Goal: Task Accomplishment & Management: Use online tool/utility

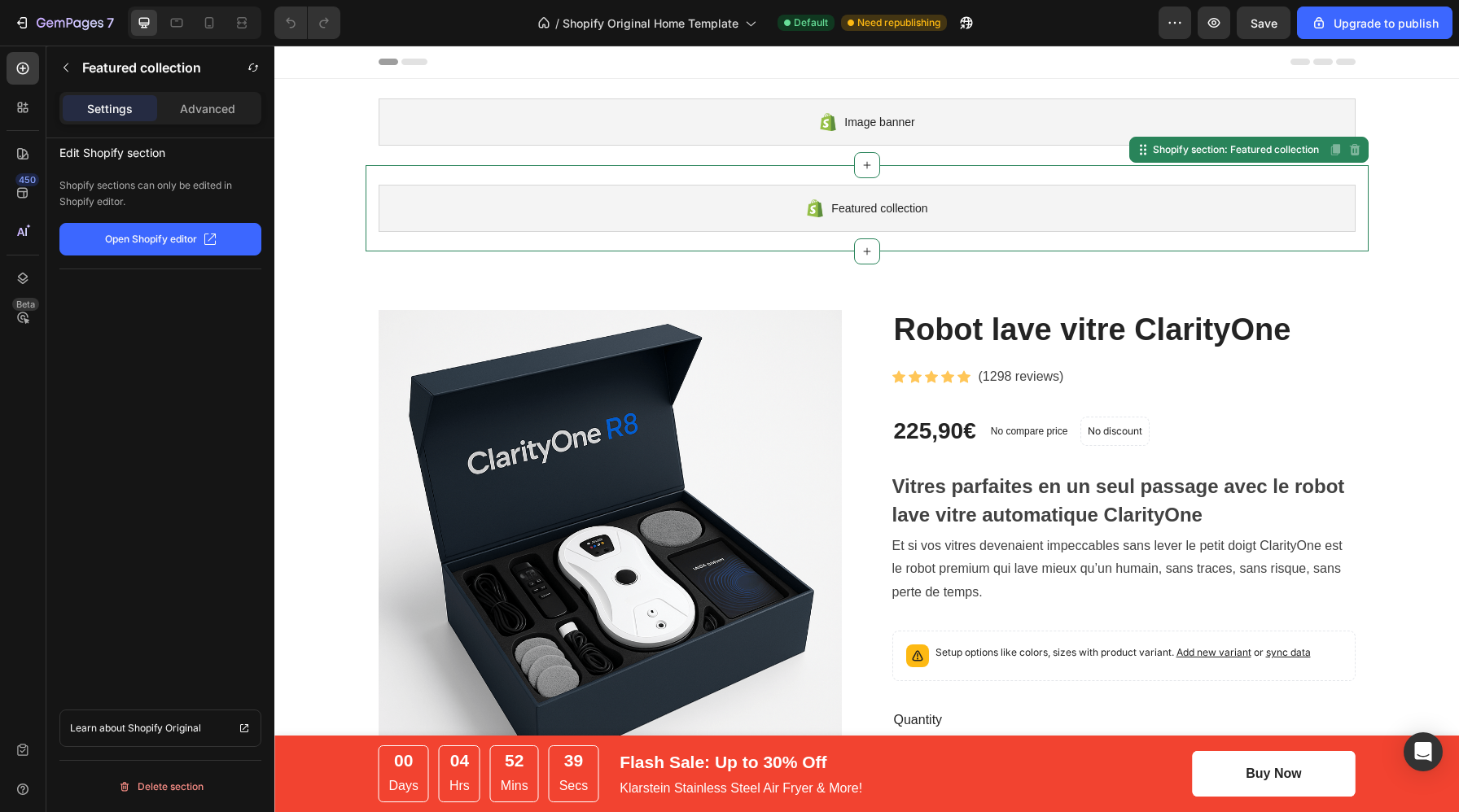
click at [472, 188] on div "Featured collection" at bounding box center [867, 208] width 977 height 47
click at [1355, 149] on icon at bounding box center [1354, 150] width 11 height 12
click at [1360, 154] on icon at bounding box center [1355, 150] width 13 height 13
click at [1354, 150] on icon at bounding box center [1354, 150] width 11 height 12
click at [1097, 218] on div "Featured collection" at bounding box center [867, 208] width 977 height 47
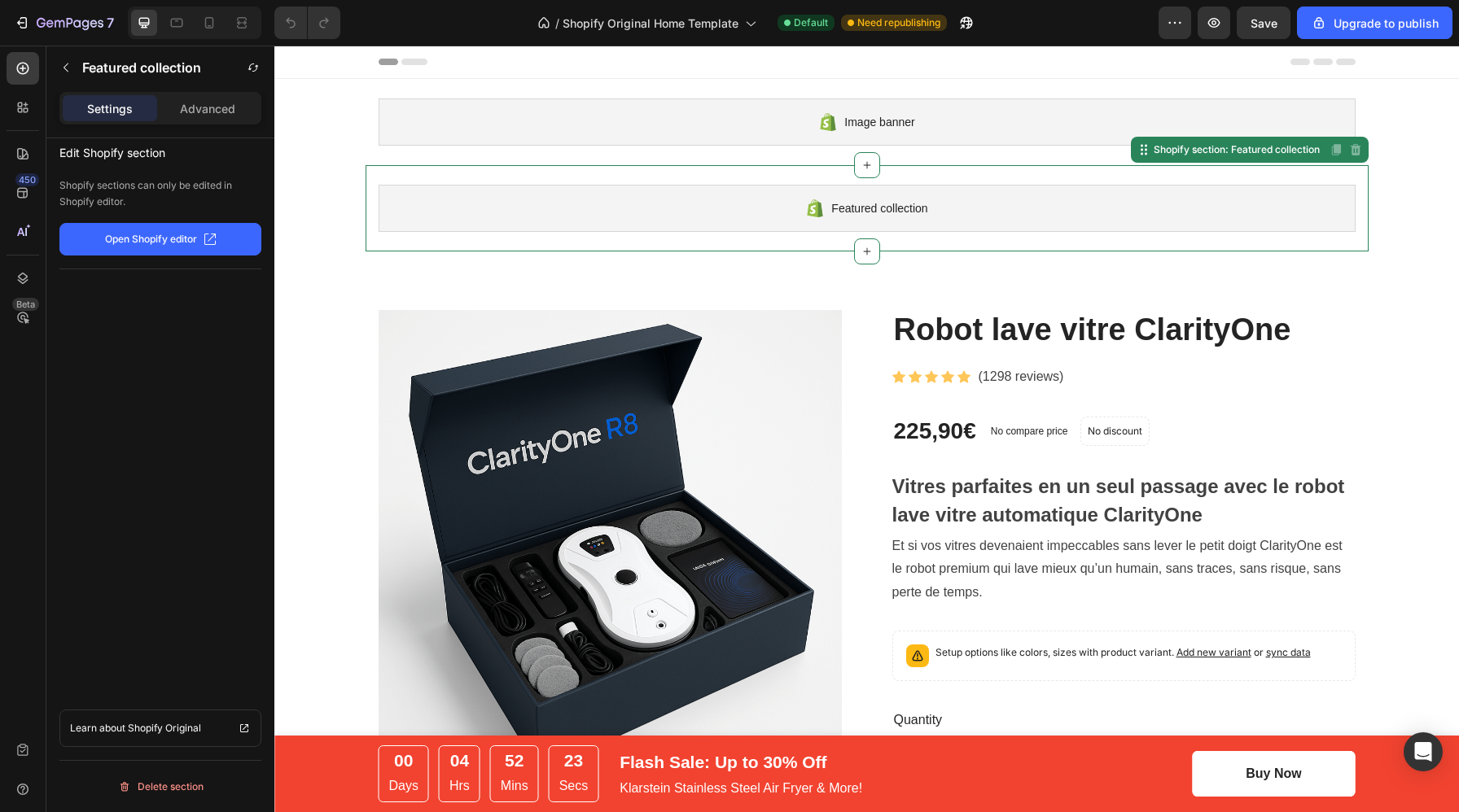
click at [1136, 244] on div "Featured collection Shopify section: Featured collection Disabled. Please edit …" at bounding box center [867, 208] width 1003 height 86
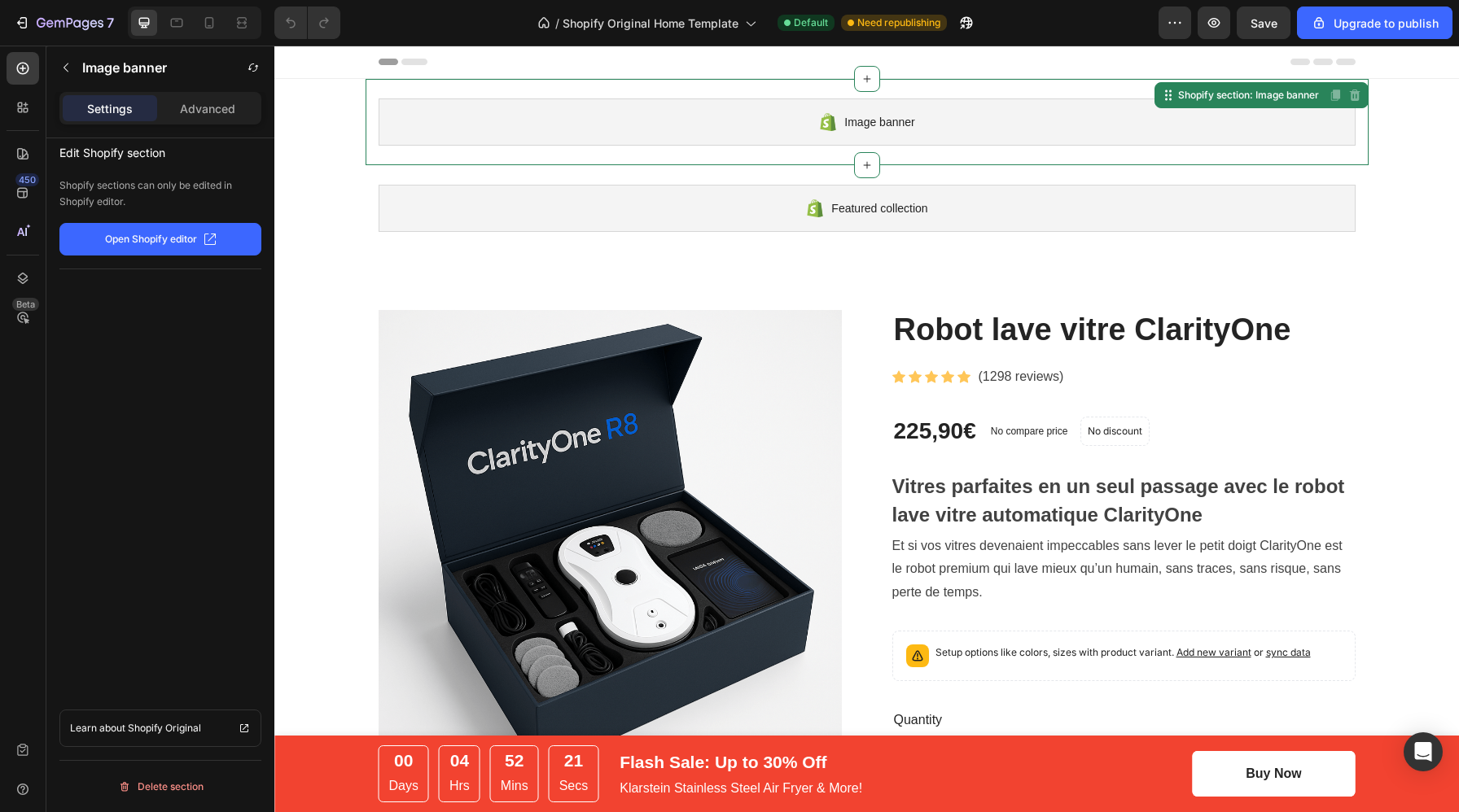
click at [1080, 82] on div "Image banner Shopify section: Image banner Disabled. Please edit in Shopify Edi…" at bounding box center [867, 122] width 1003 height 86
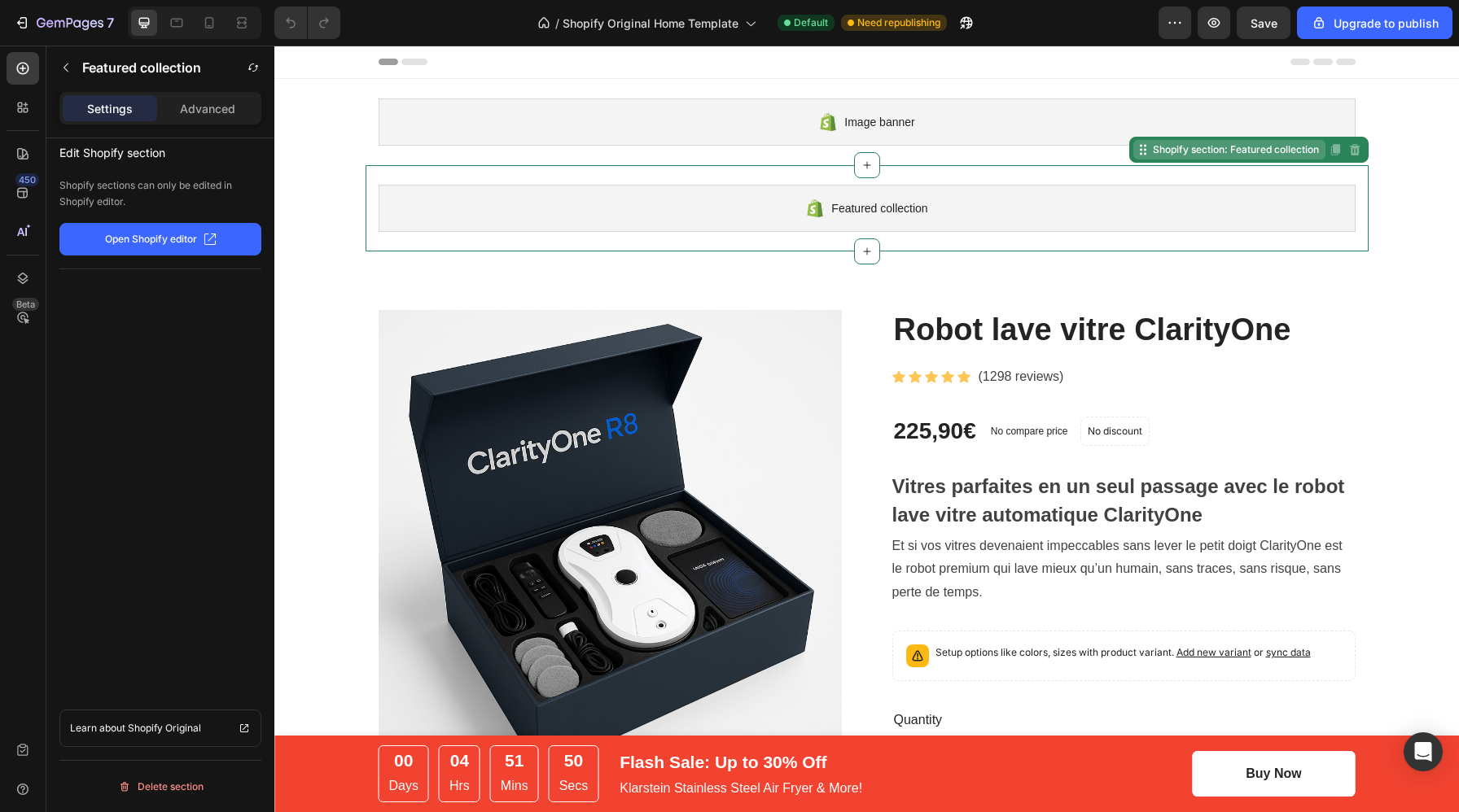
click at [1352, 157] on div "Shopify section: Featured collection Disabled. Please edit in Shopify Editor Di…" at bounding box center [1248, 150] width 239 height 26
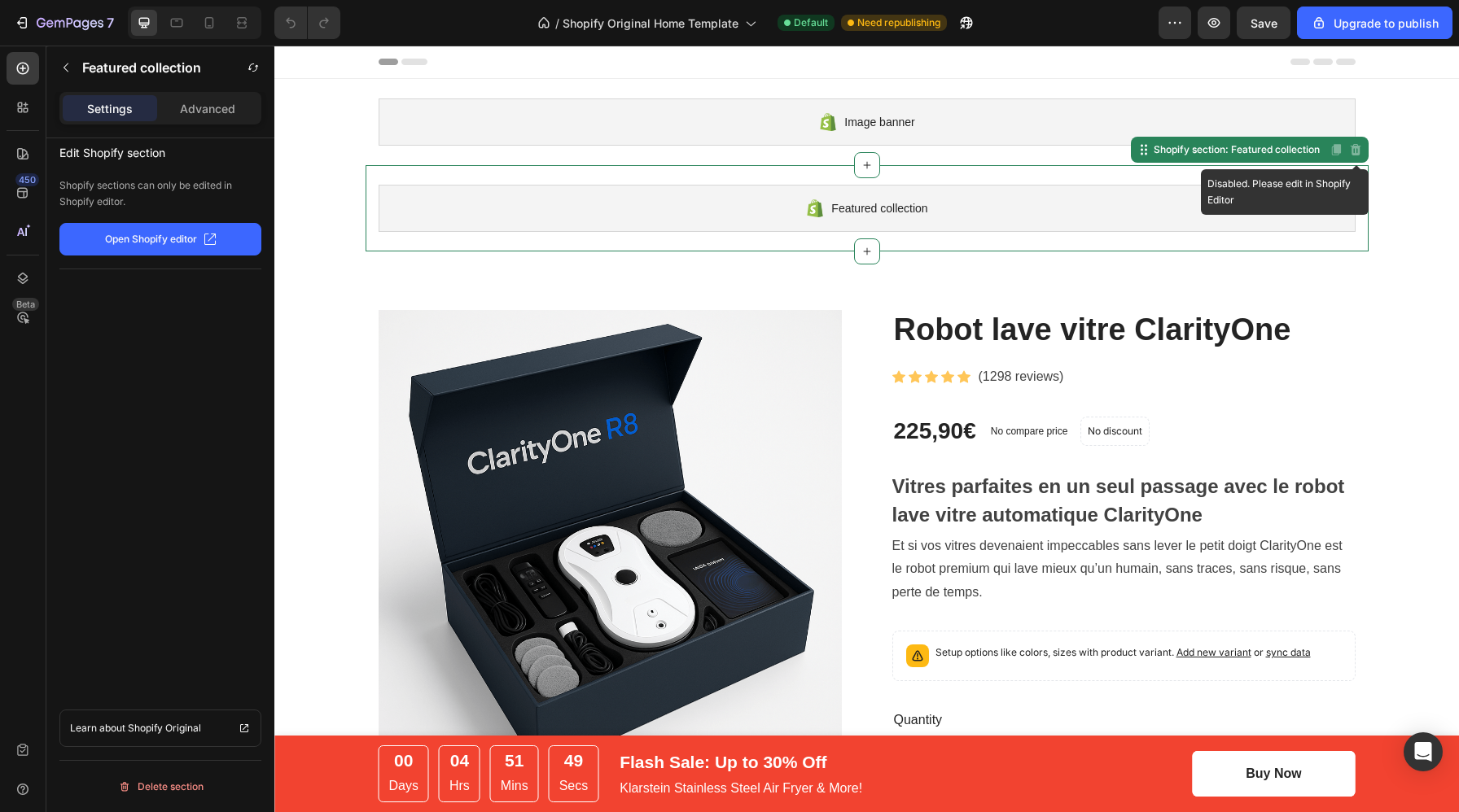
click at [1356, 149] on icon at bounding box center [1355, 150] width 13 height 13
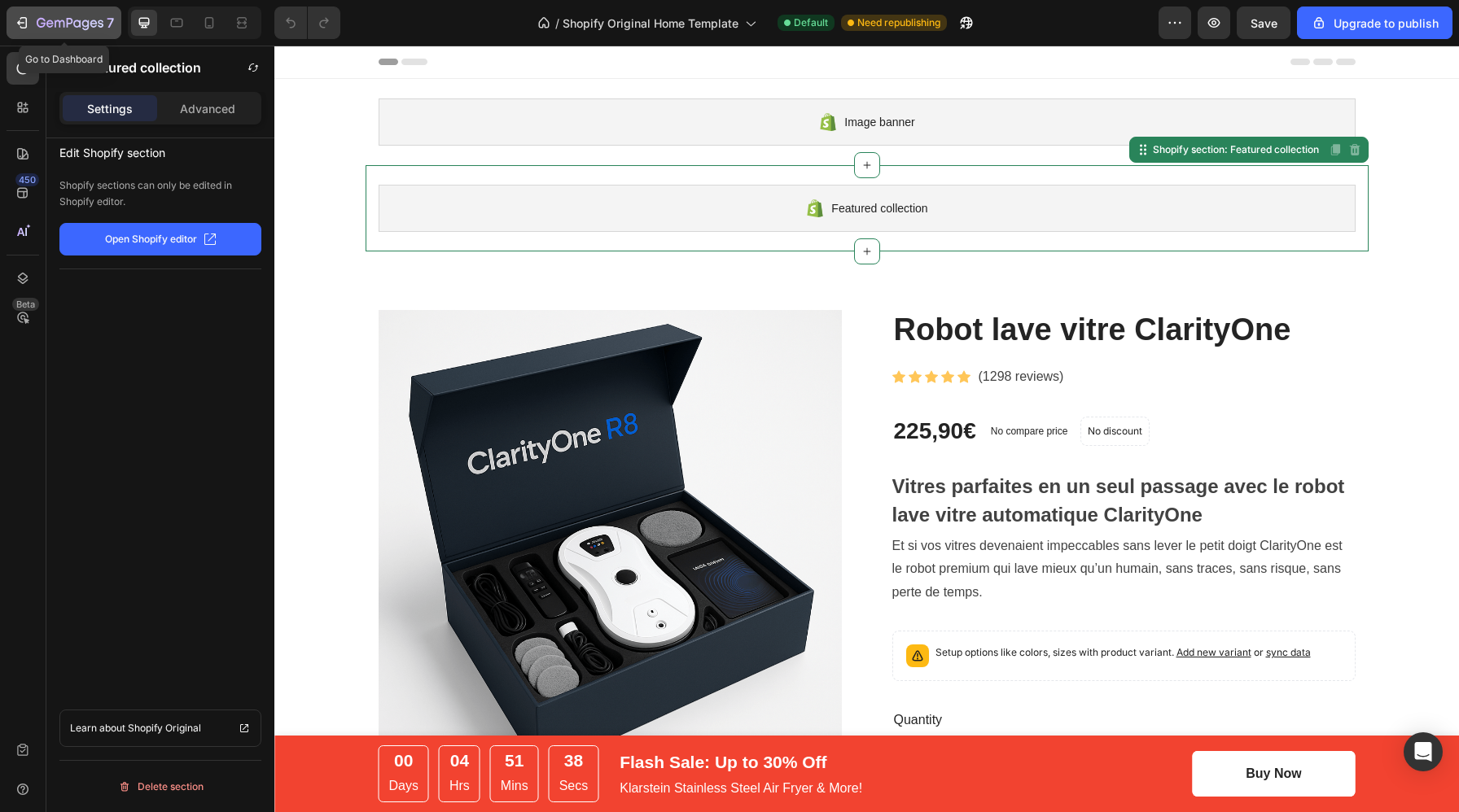
click at [16, 15] on icon "button" at bounding box center [22, 23] width 16 height 16
click at [938, 181] on div "Featured collection Shopify section: Featured collection Disabled. Please edit …" at bounding box center [867, 208] width 1003 height 86
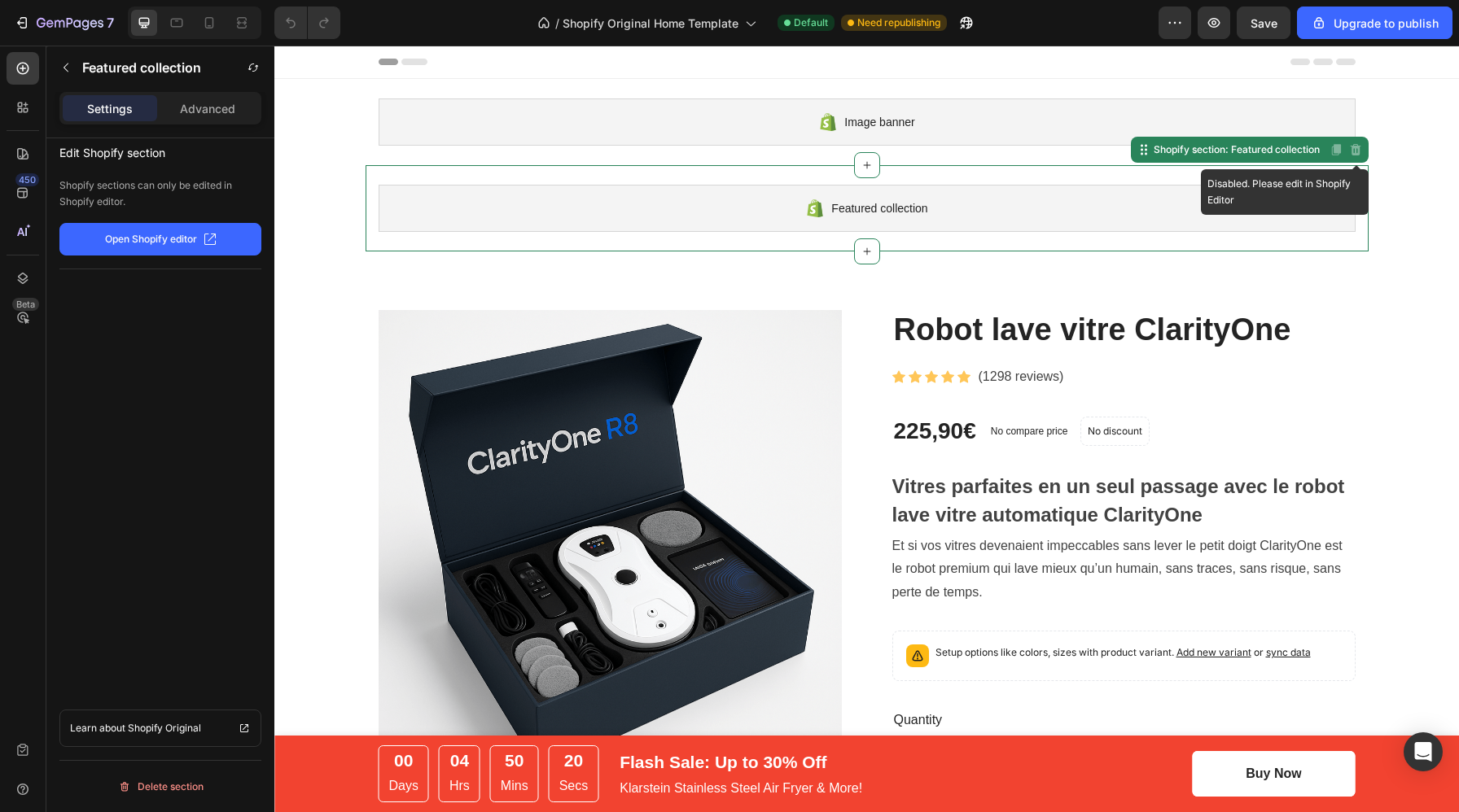
click at [1361, 154] on icon at bounding box center [1355, 150] width 13 height 13
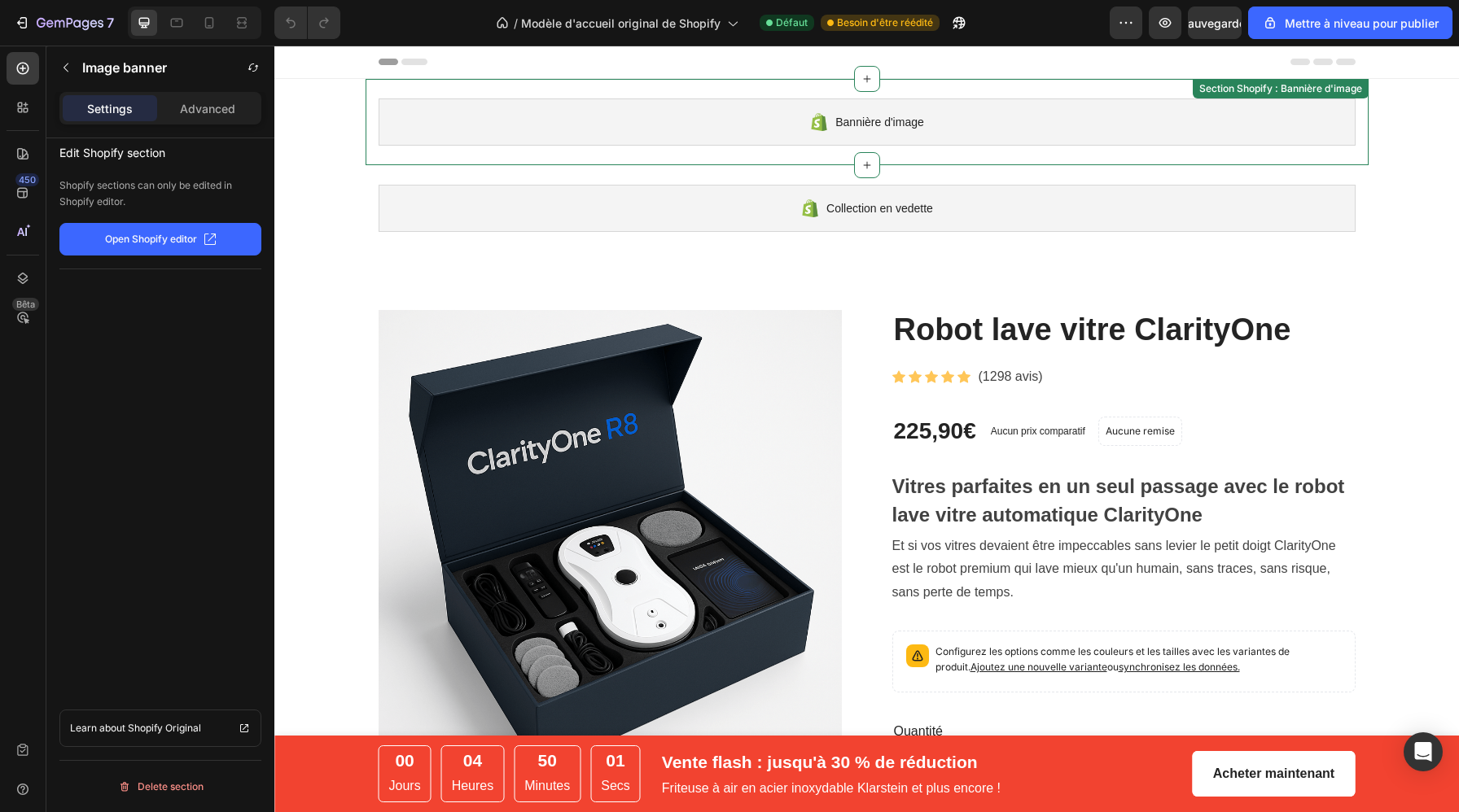
click at [1322, 104] on div "Bannière d'image Section Shopify : Bannière d'image" at bounding box center [867, 122] width 1003 height 86
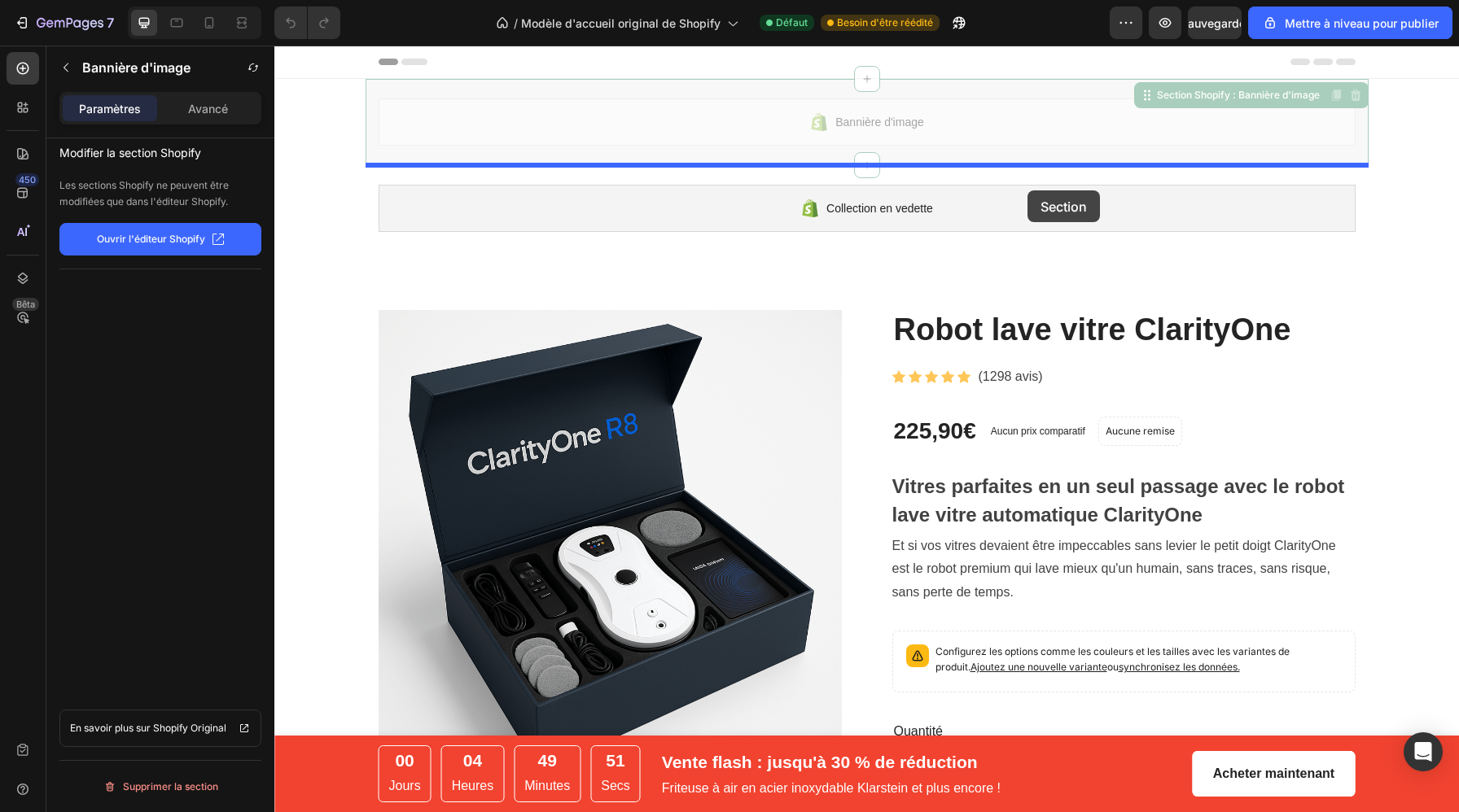
drag, startPoint x: 958, startPoint y: 118, endPoint x: 1026, endPoint y: 183, distance: 94.1
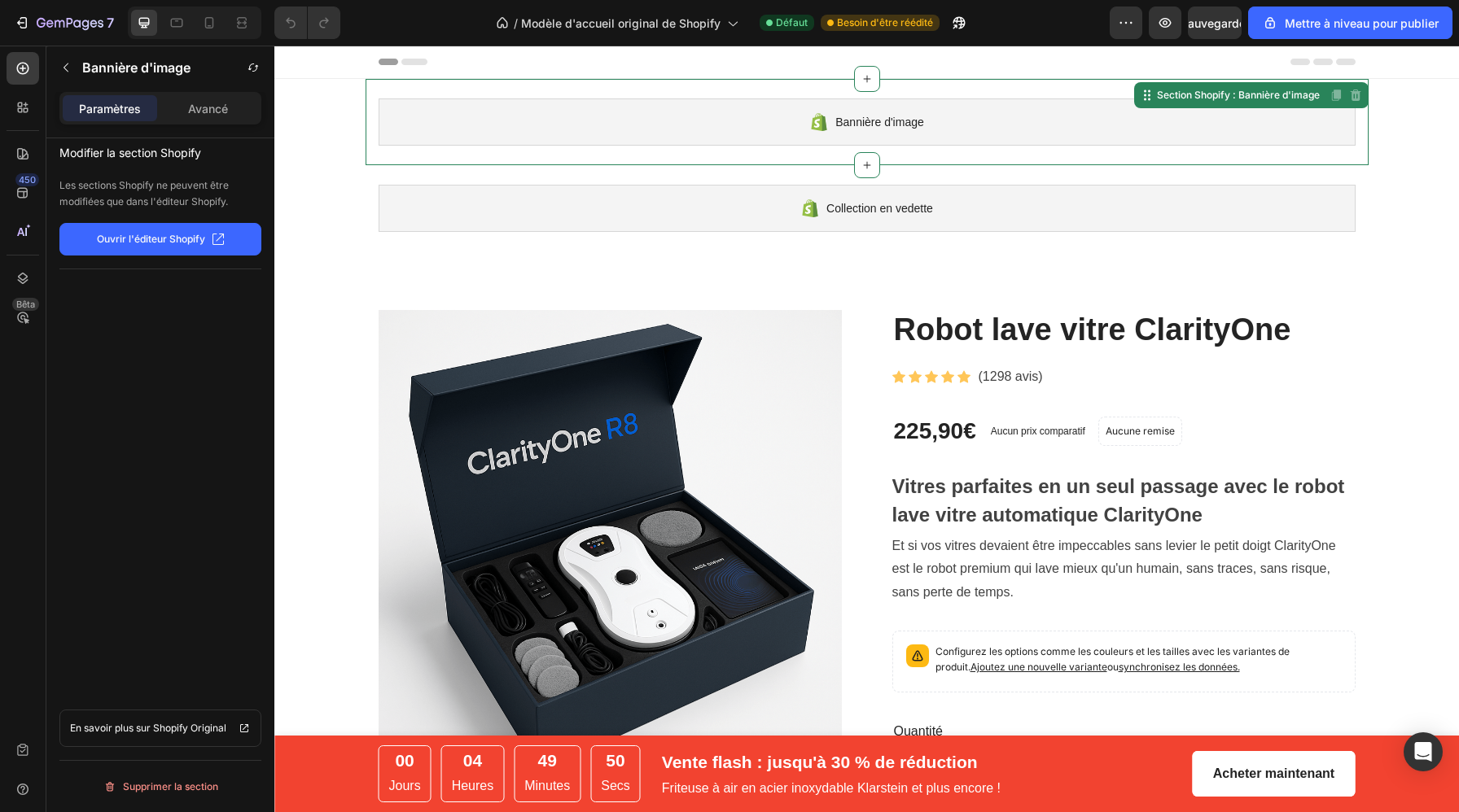
click at [941, 103] on div "Bannière d'image" at bounding box center [867, 122] width 977 height 47
click at [169, 788] on font "Supprimer la section" at bounding box center [170, 786] width 95 height 12
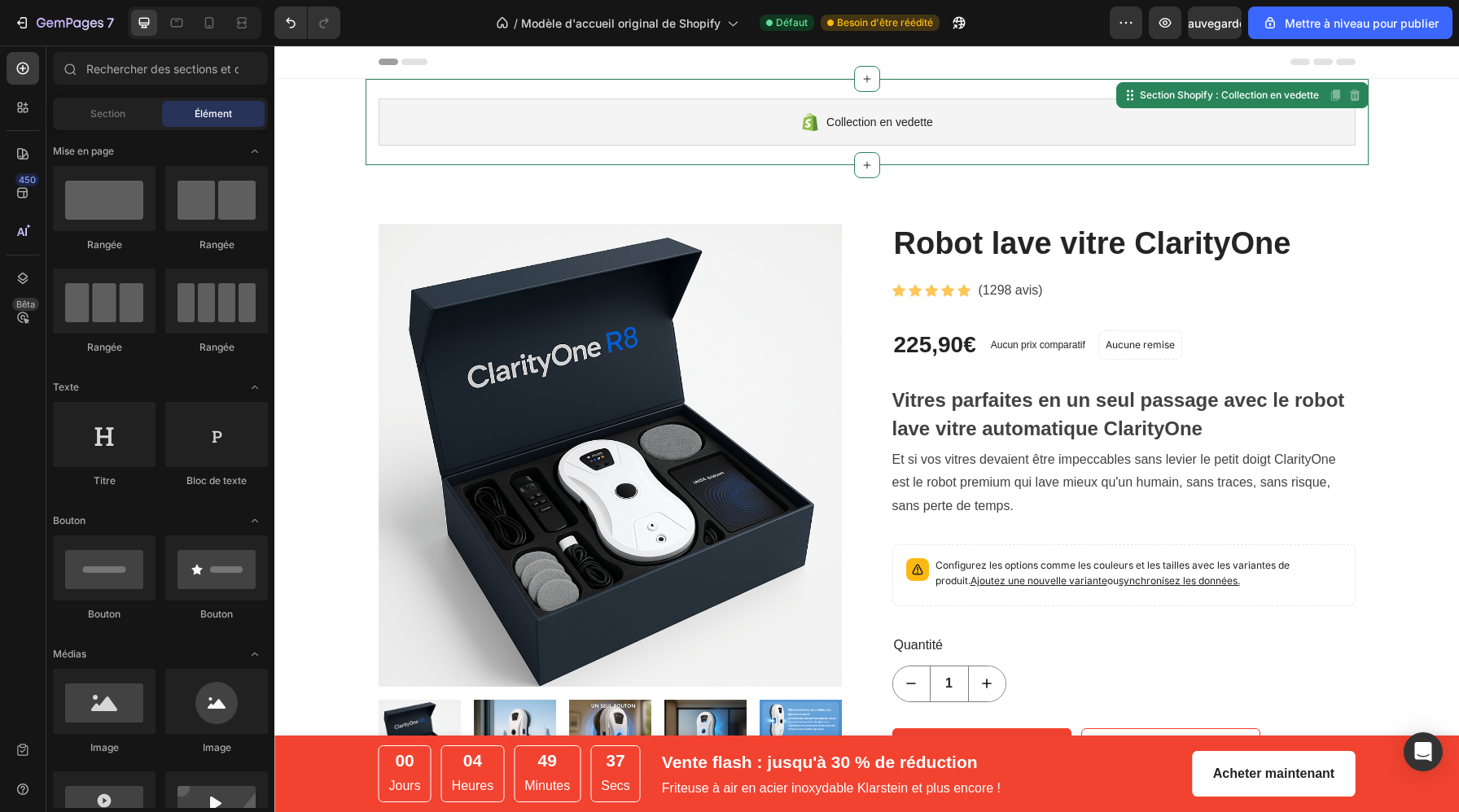
click at [488, 86] on div "Collection en vedette Section Shopify : Collection en vedette Disabled. Please …" at bounding box center [867, 122] width 1003 height 86
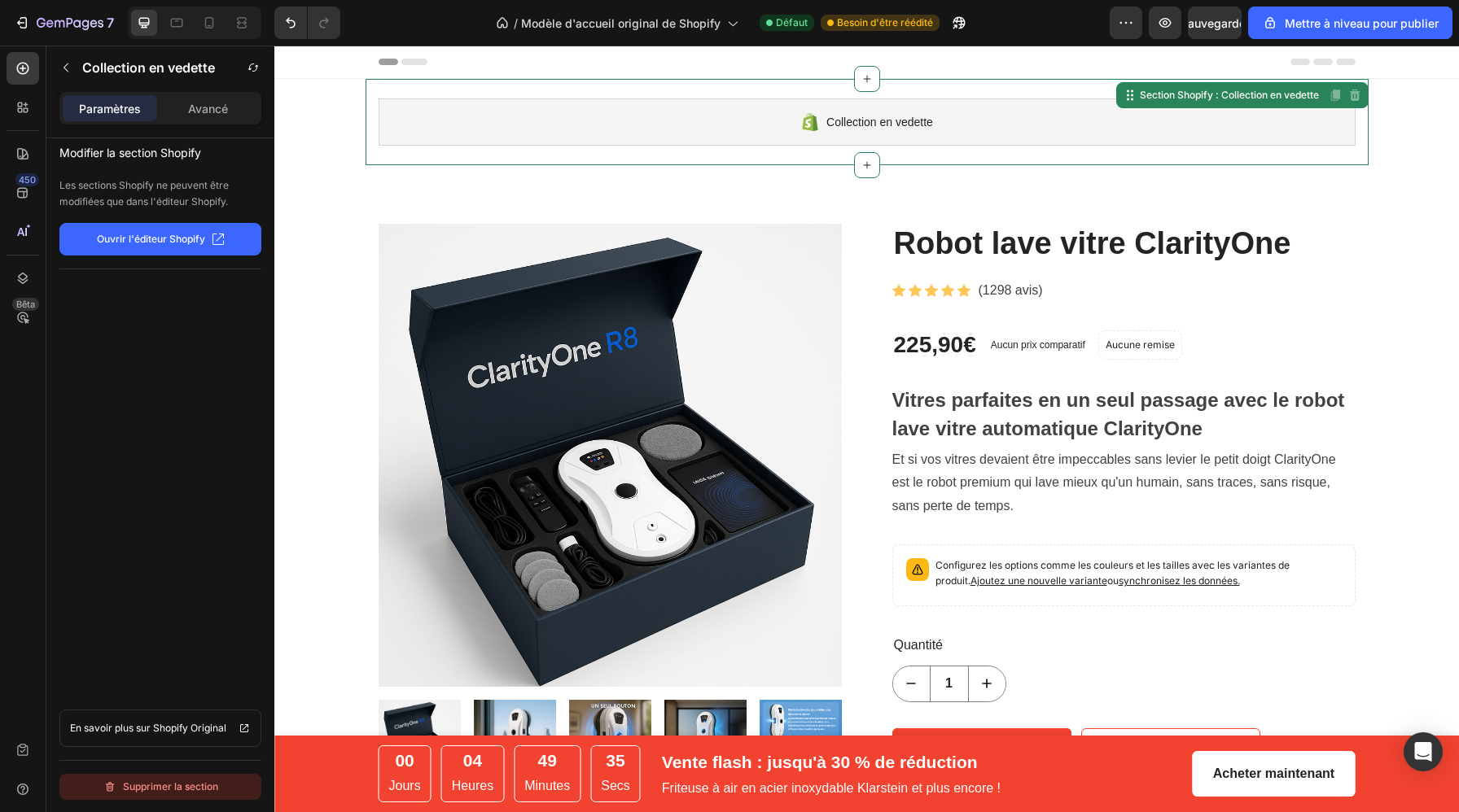
click at [158, 793] on font "Supprimer la section" at bounding box center [170, 787] width 95 height 20
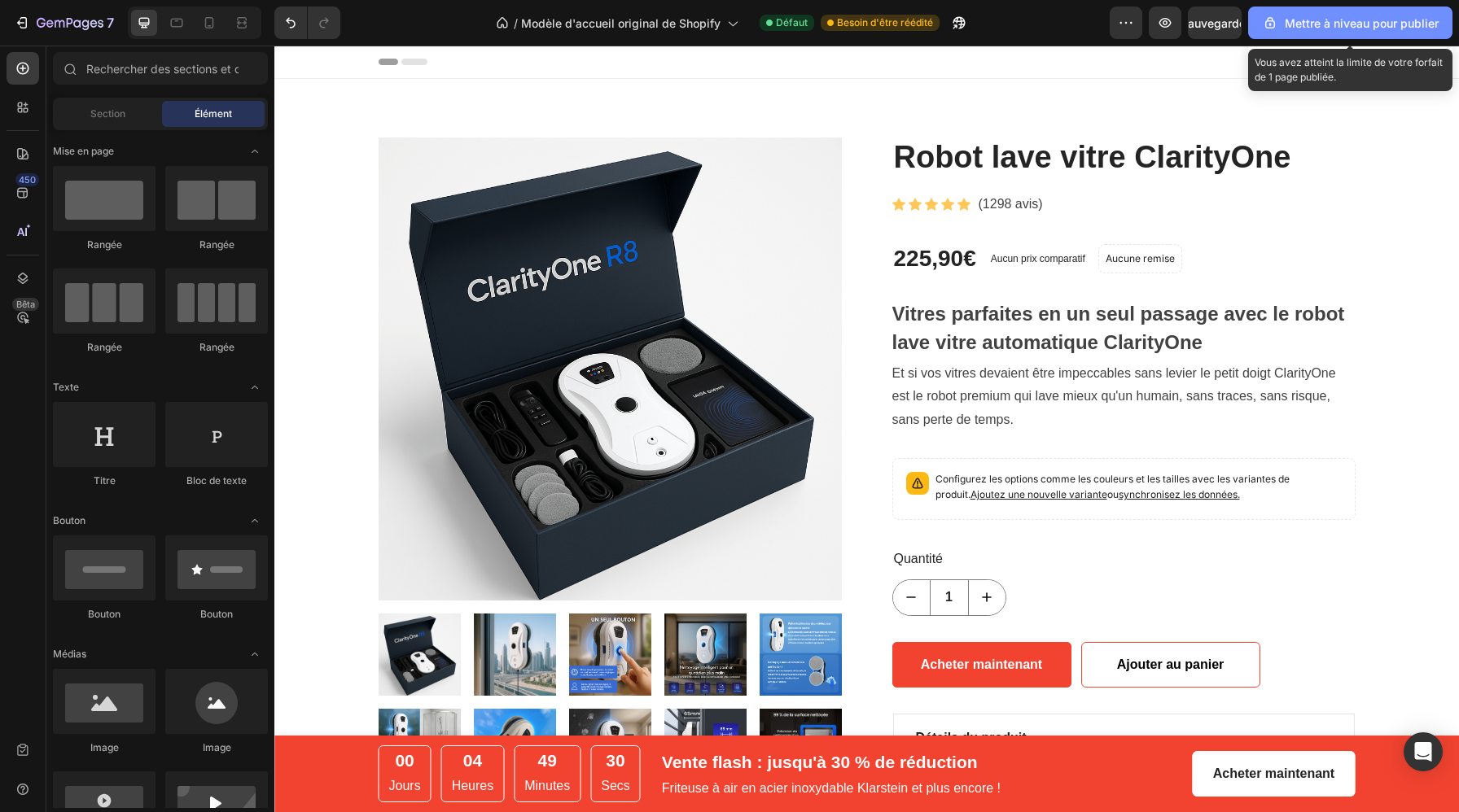
click at [1378, 24] on font "Mettre à niveau pour publier" at bounding box center [1361, 23] width 154 height 14
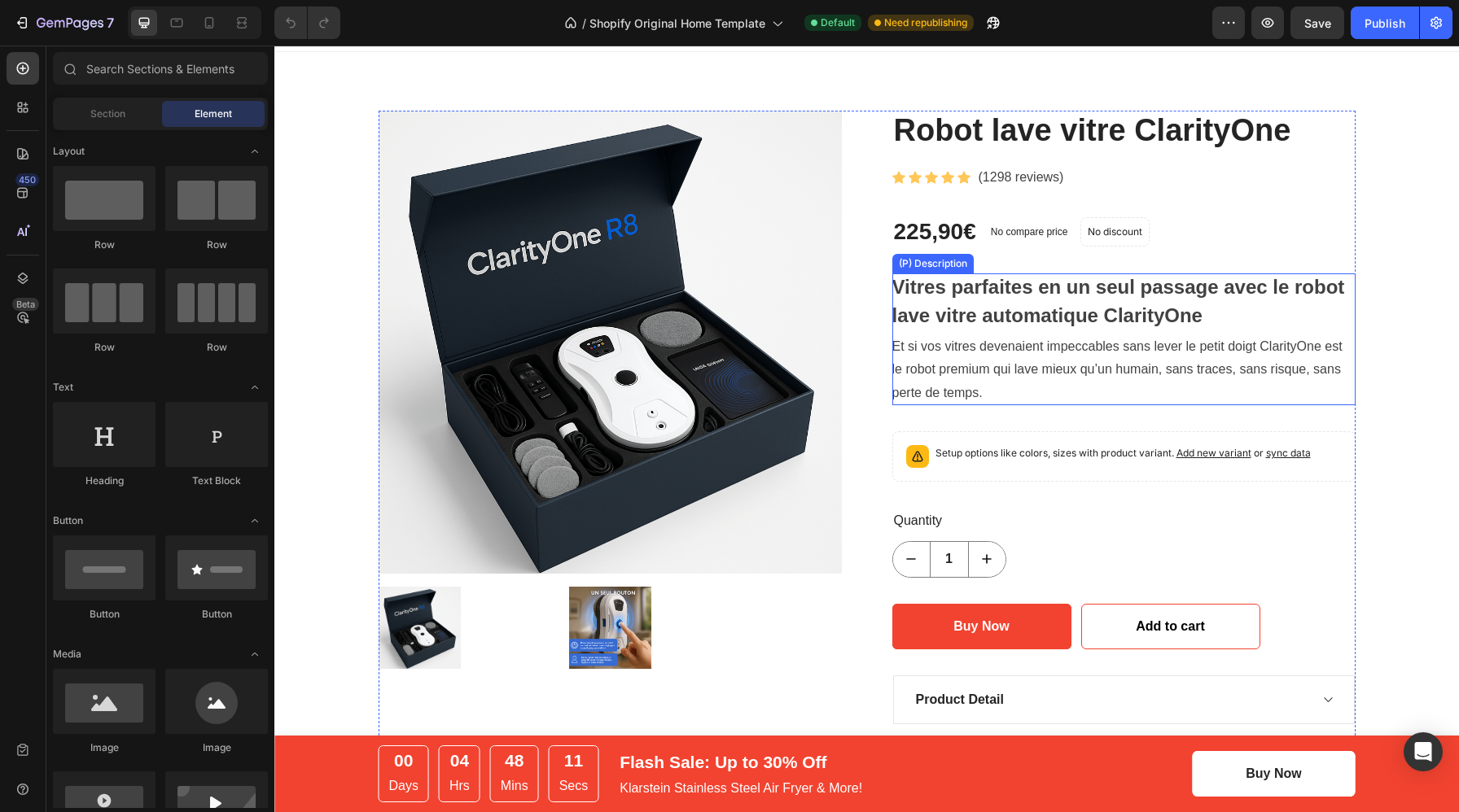
scroll to position [29, 0]
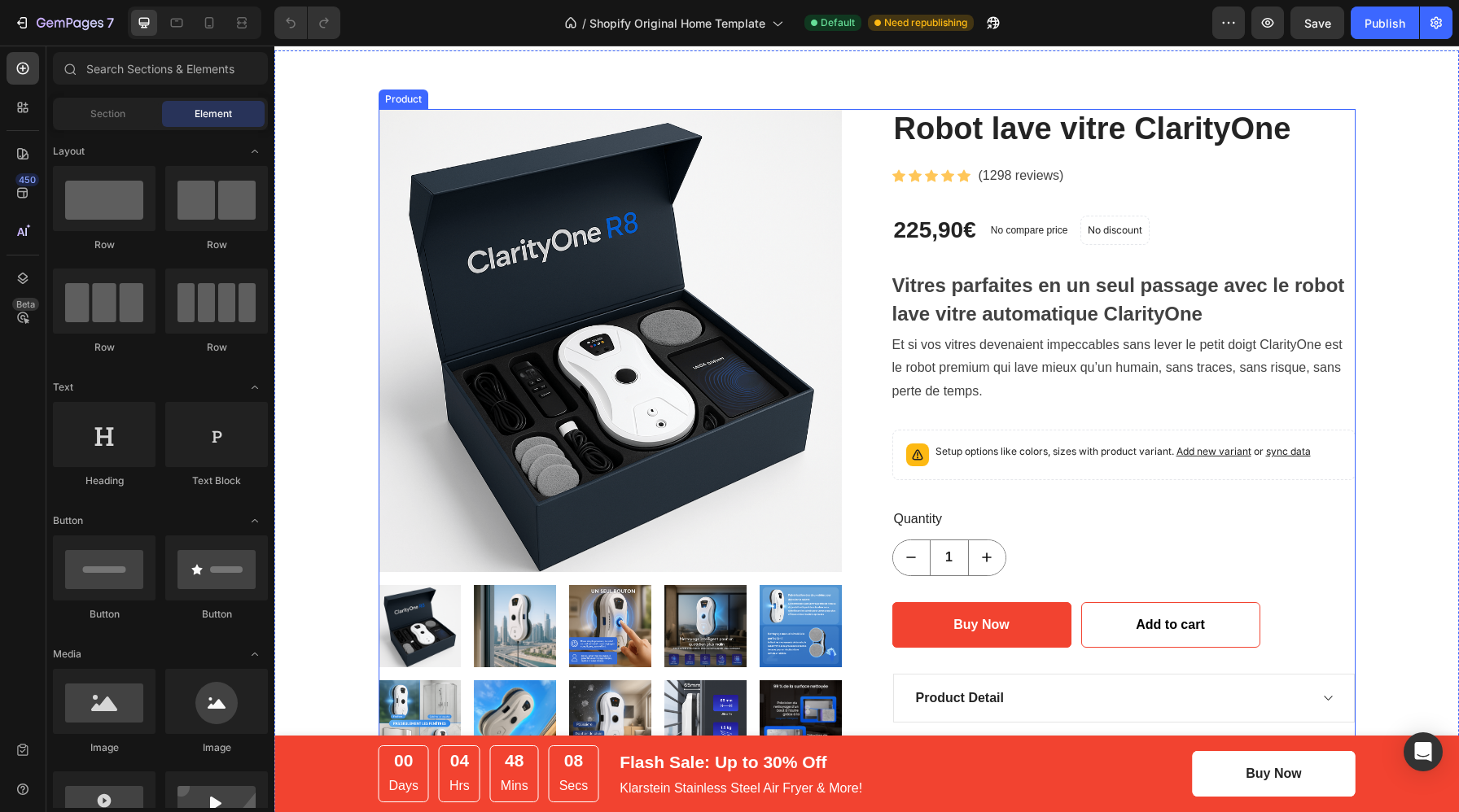
click at [877, 123] on div "Product Images Robot lave vitre ClarityOne (P) Title Icon Icon Icon Icon Icon I…" at bounding box center [867, 566] width 977 height 914
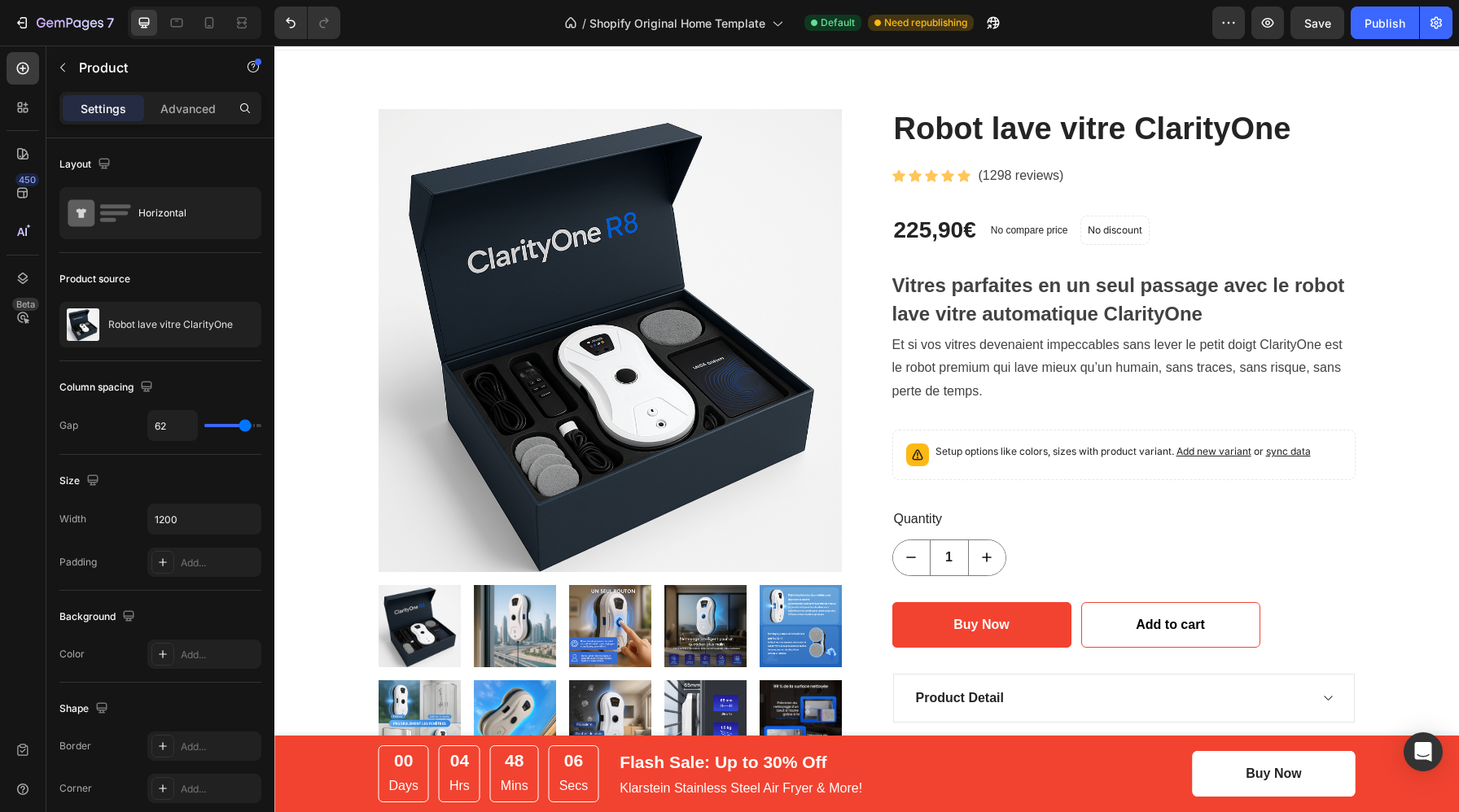
scroll to position [0, 0]
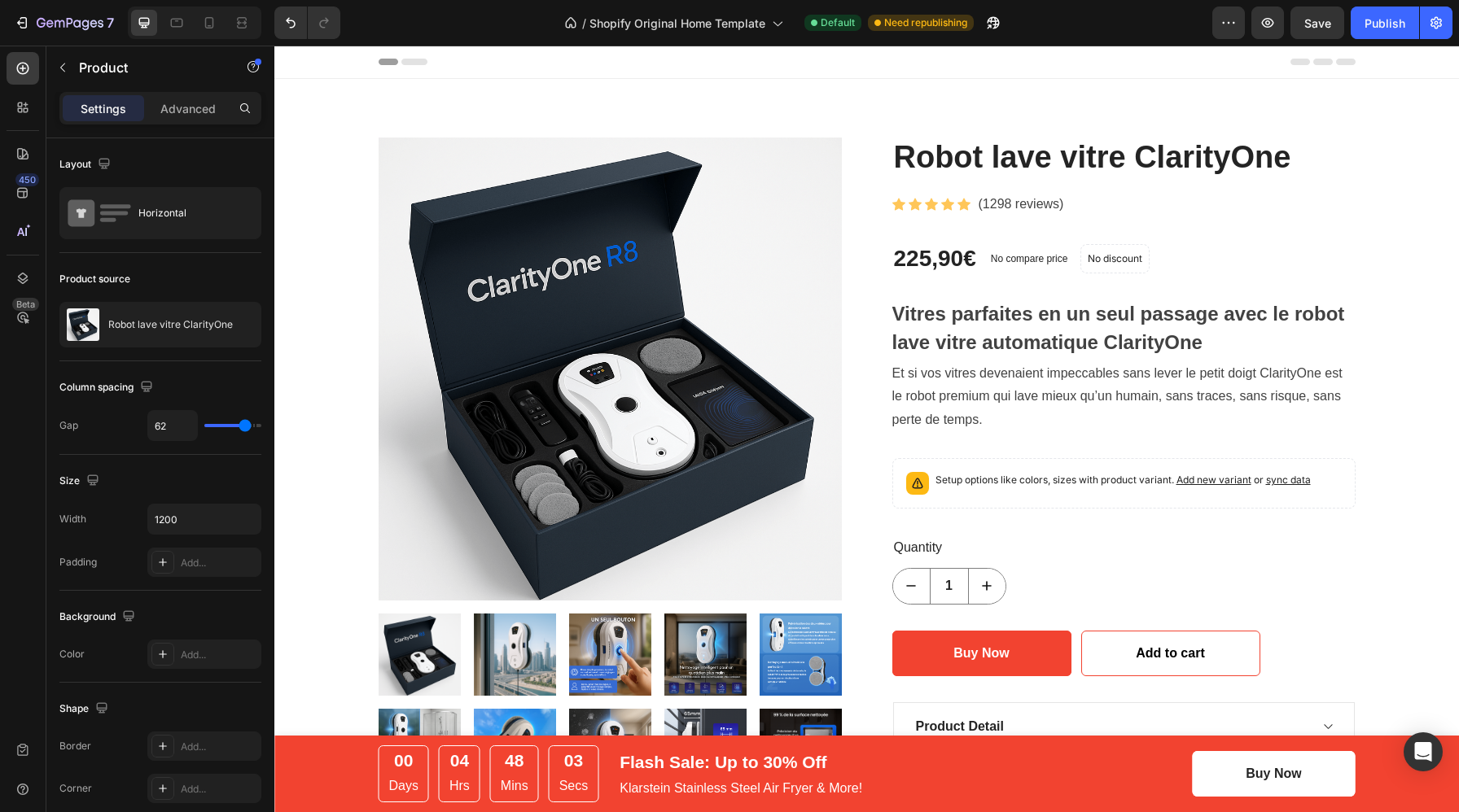
click at [864, 155] on div "Product Images Robot lave vitre ClarityOne (P) Title Icon Icon Icon Icon Icon I…" at bounding box center [867, 594] width 977 height 914
click at [838, 155] on img at bounding box center [610, 369] width 463 height 463
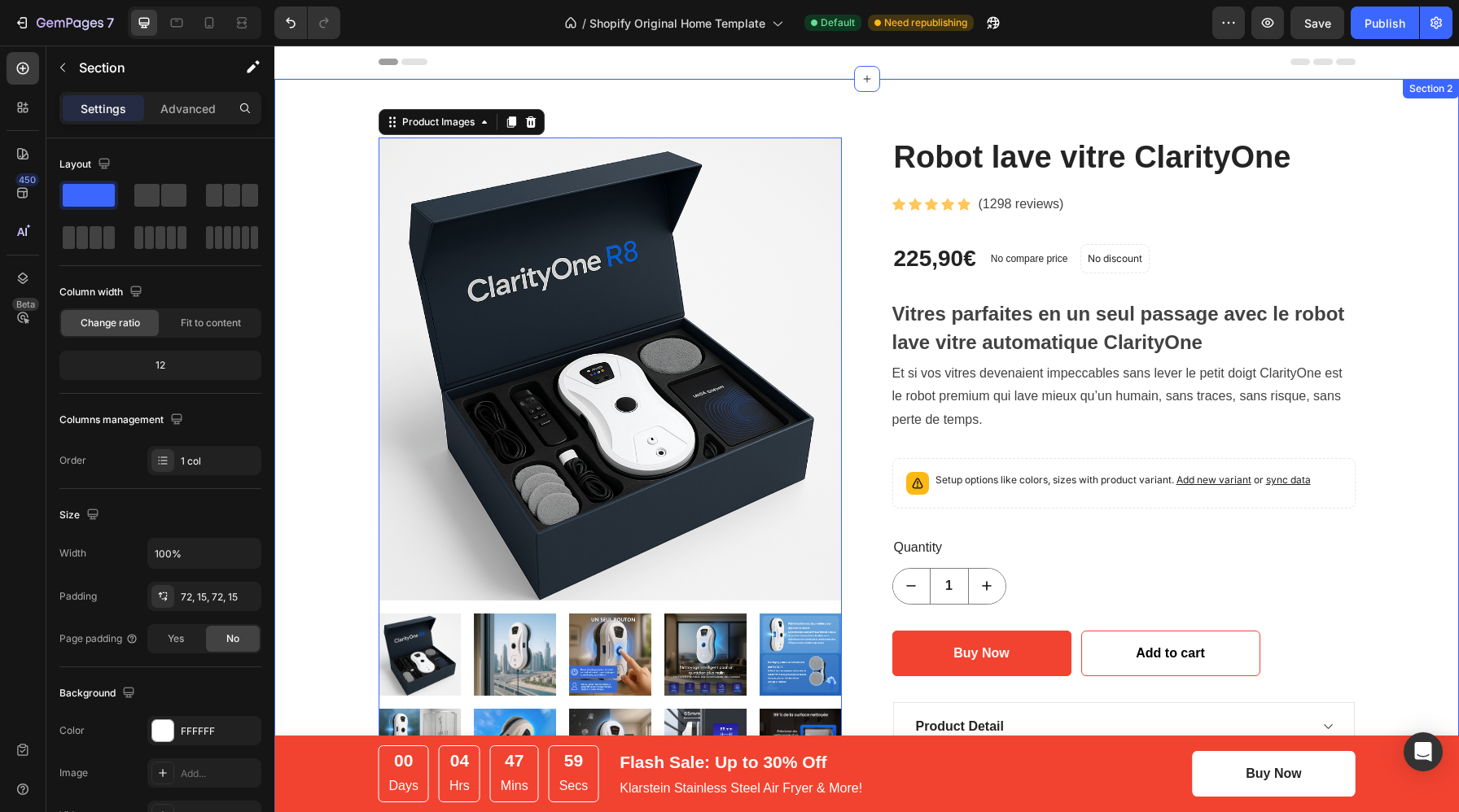
click at [863, 114] on div "Product Images 0 Robot lave vitre ClarityOne (P) Title Icon Icon Icon Icon Icon…" at bounding box center [866, 594] width 1184 height 1031
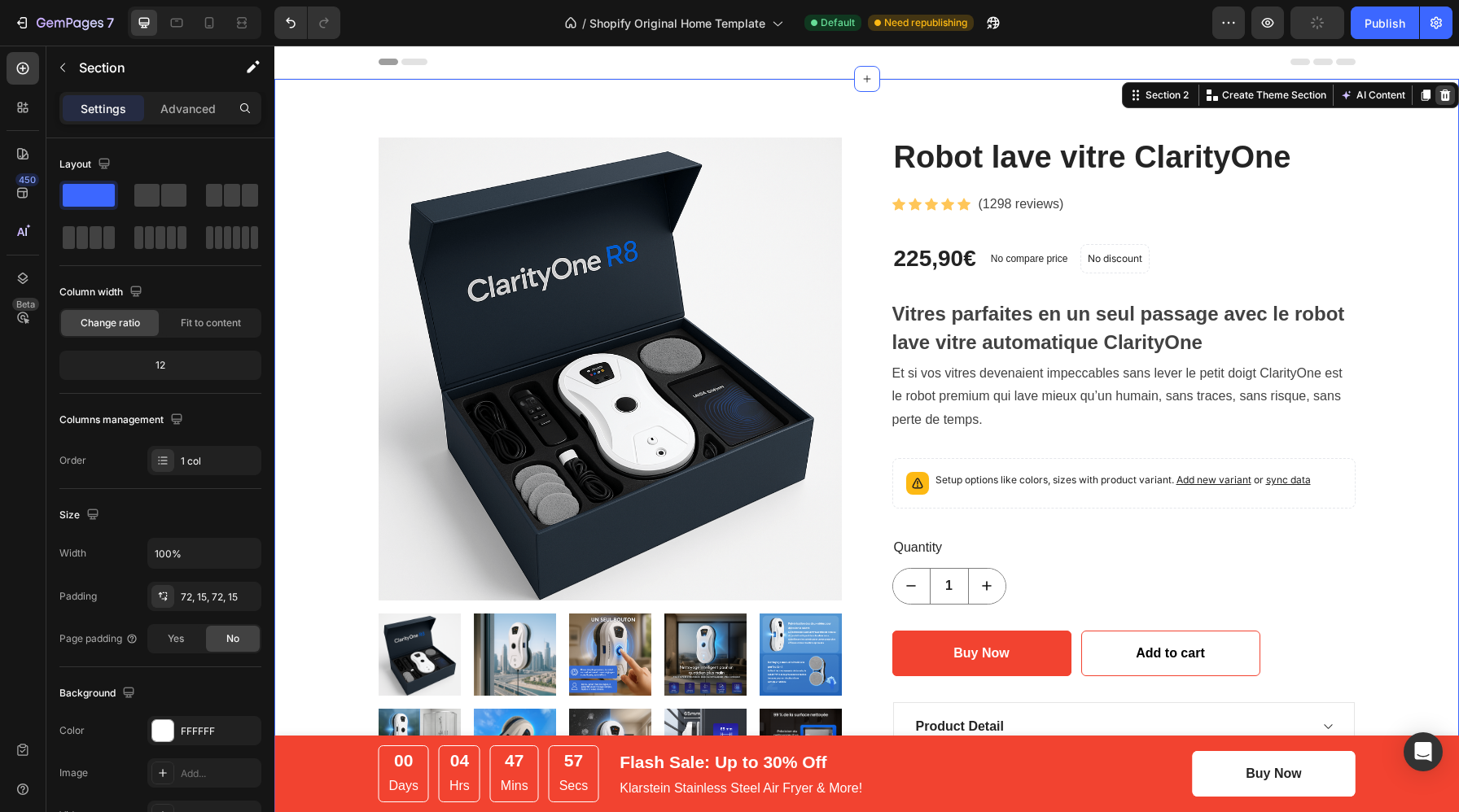
click at [1448, 98] on icon at bounding box center [1445, 95] width 11 height 12
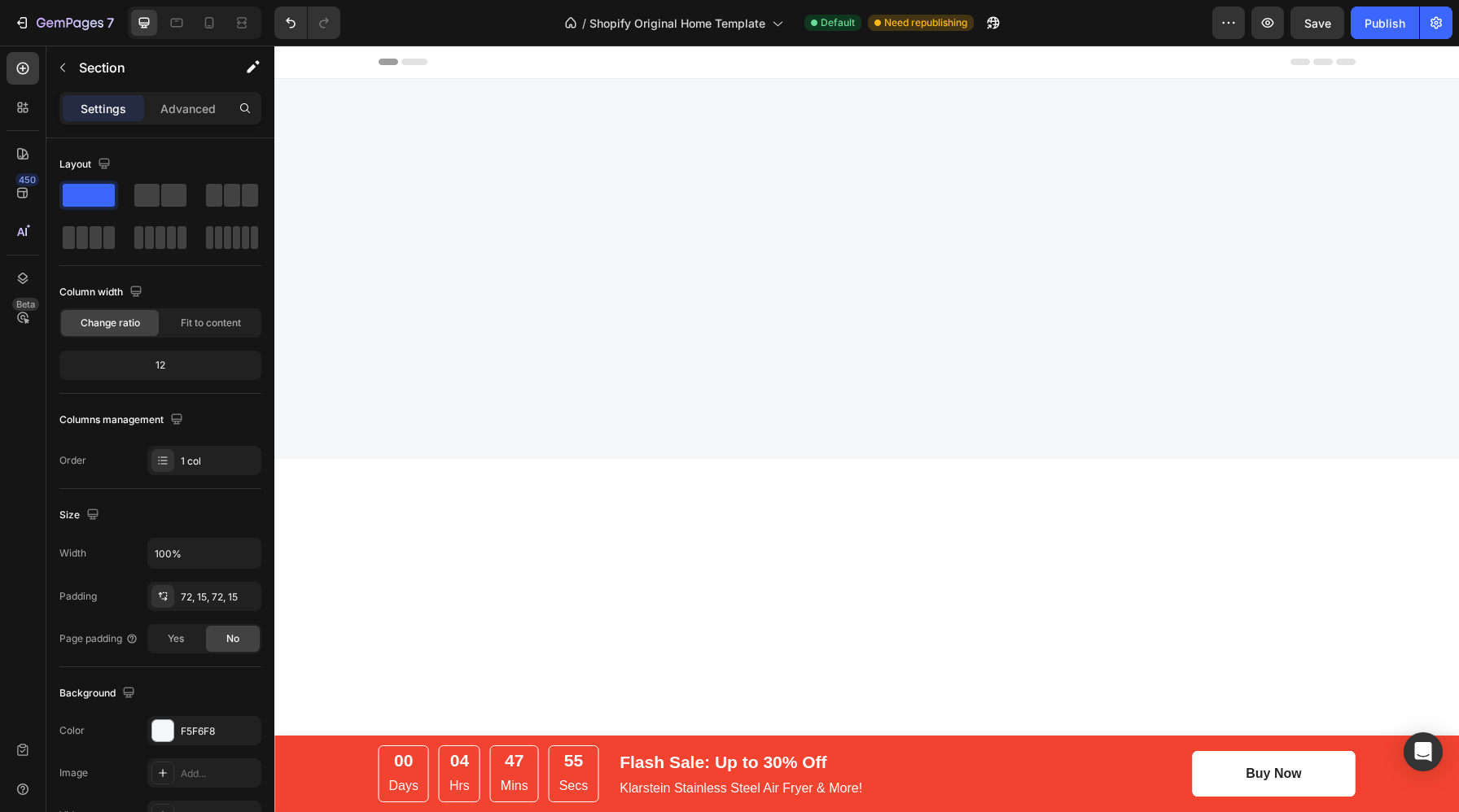
click at [1386, 169] on div at bounding box center [867, 269] width 1160 height 263
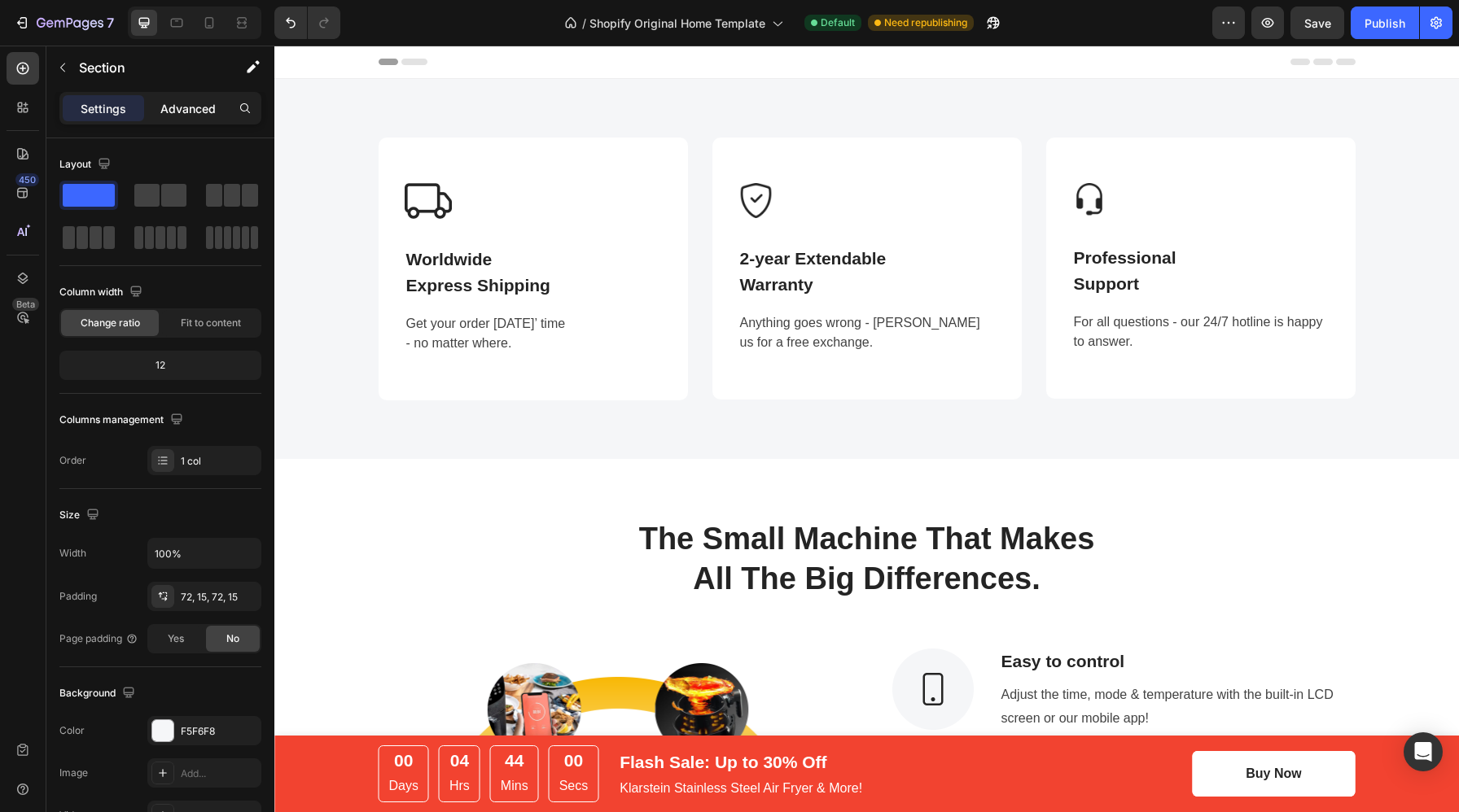
click at [181, 113] on p "Advanced" at bounding box center [188, 109] width 55 height 17
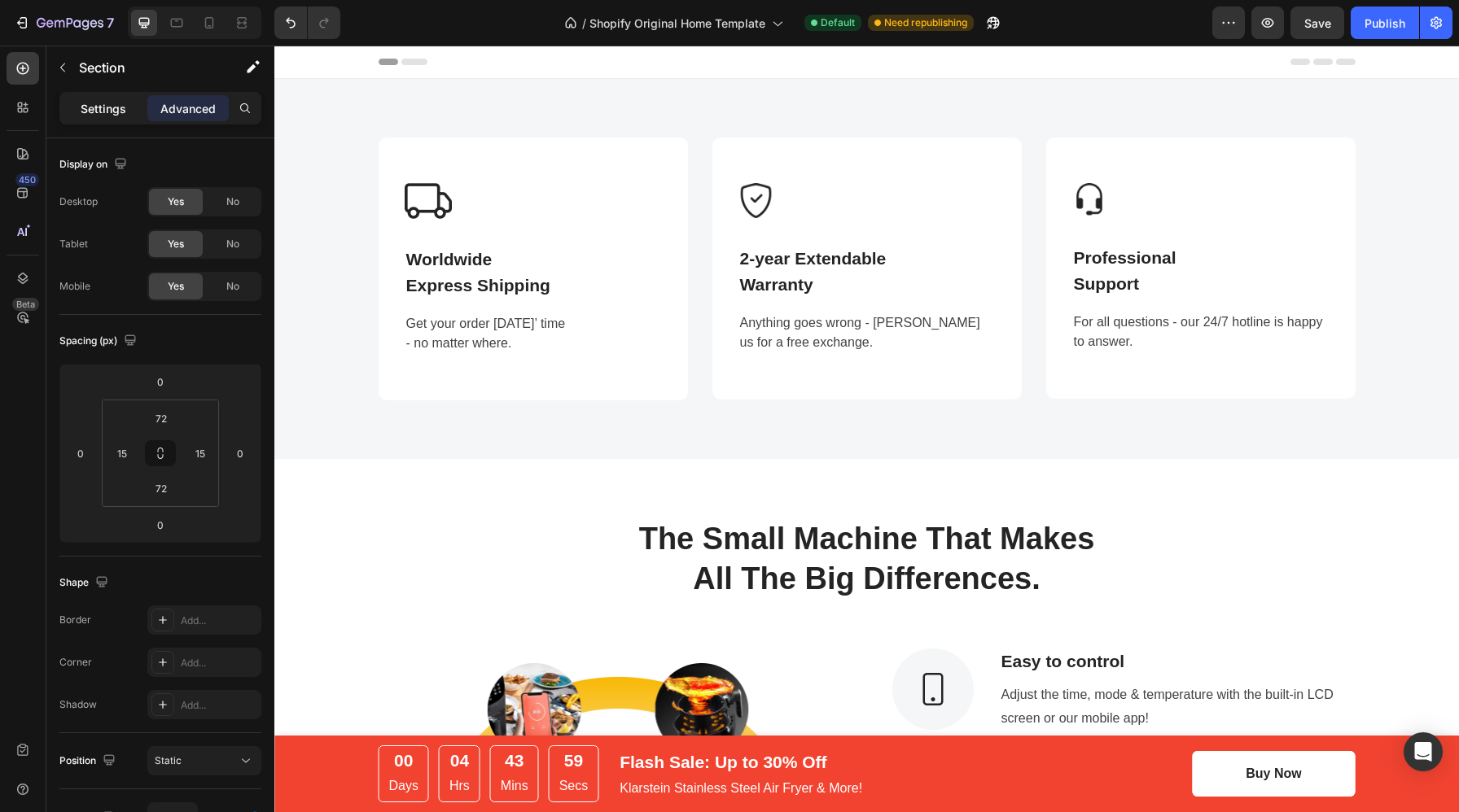
click at [86, 111] on p "Settings" at bounding box center [103, 109] width 45 height 17
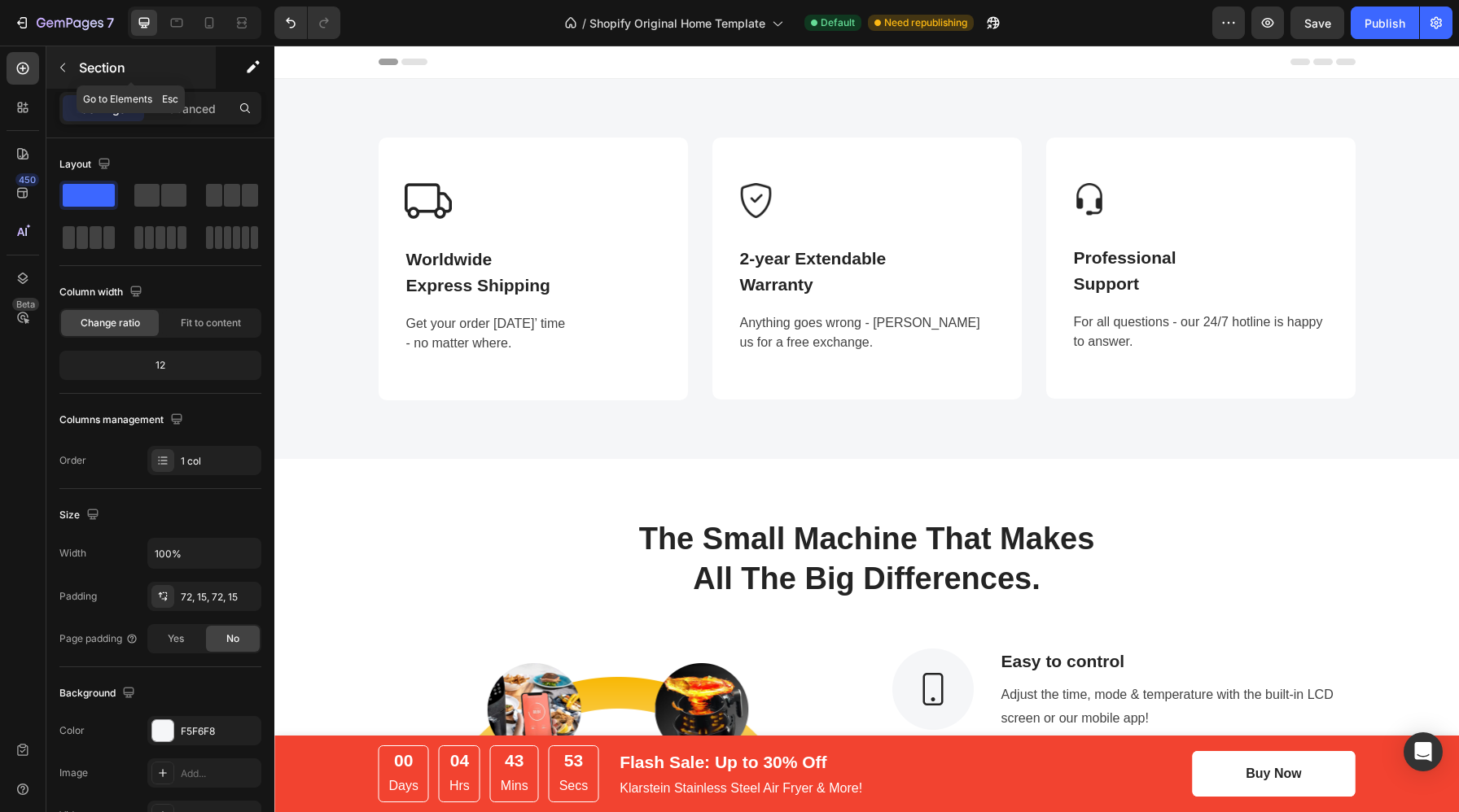
click at [60, 70] on icon "button" at bounding box center [63, 67] width 13 height 13
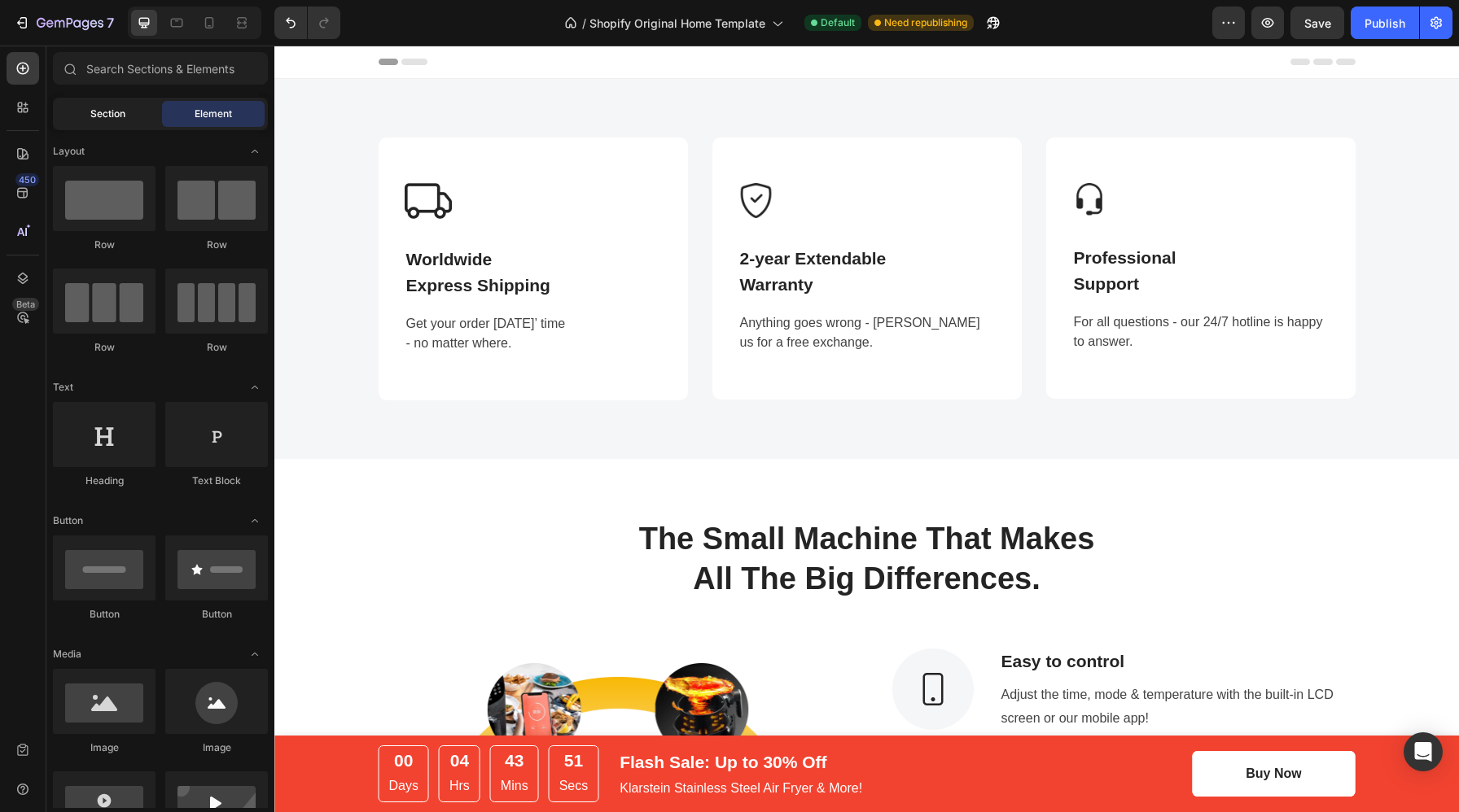
click at [120, 118] on span "Section" at bounding box center [108, 114] width 35 height 15
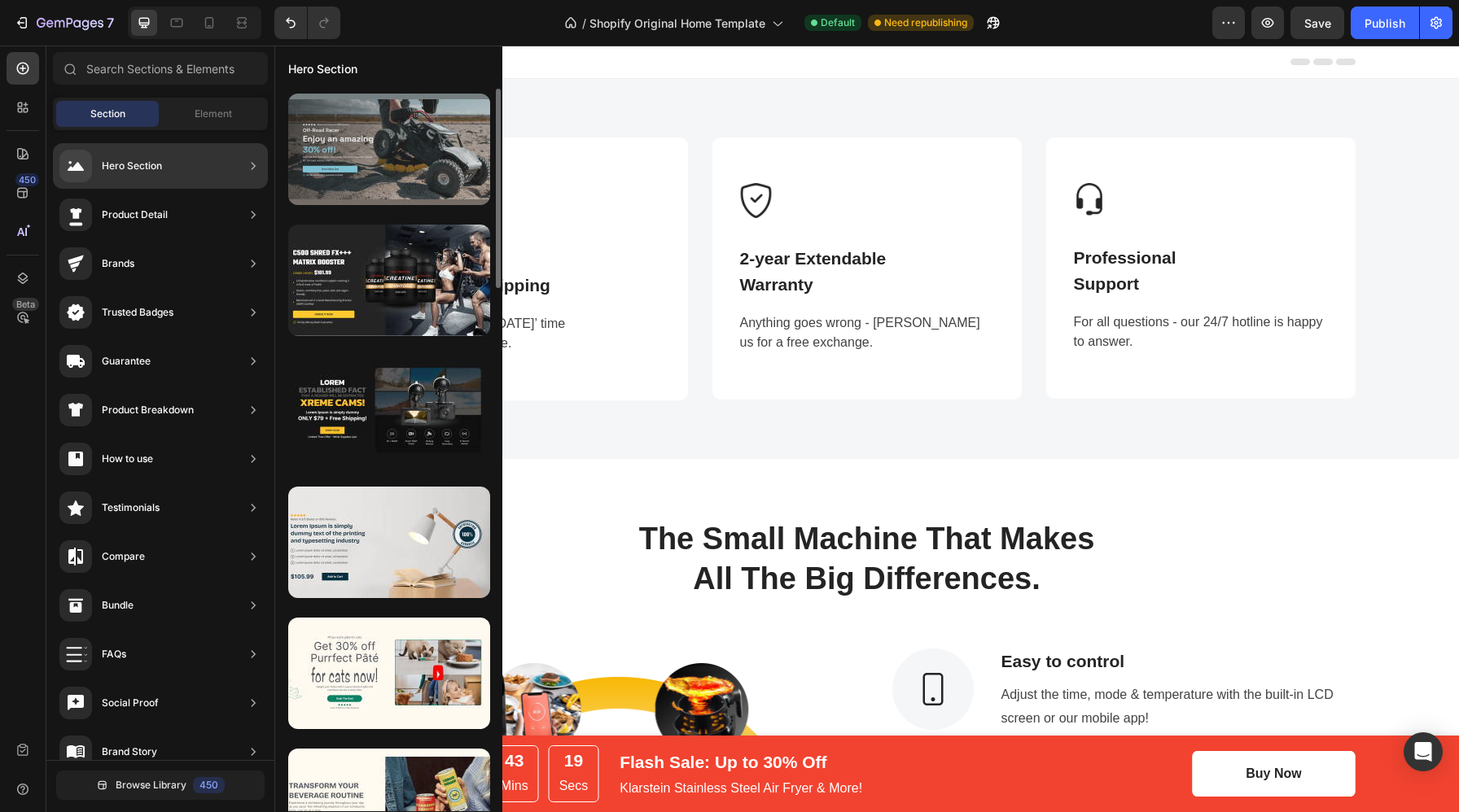
click at [425, 178] on div at bounding box center [388, 150] width 202 height 112
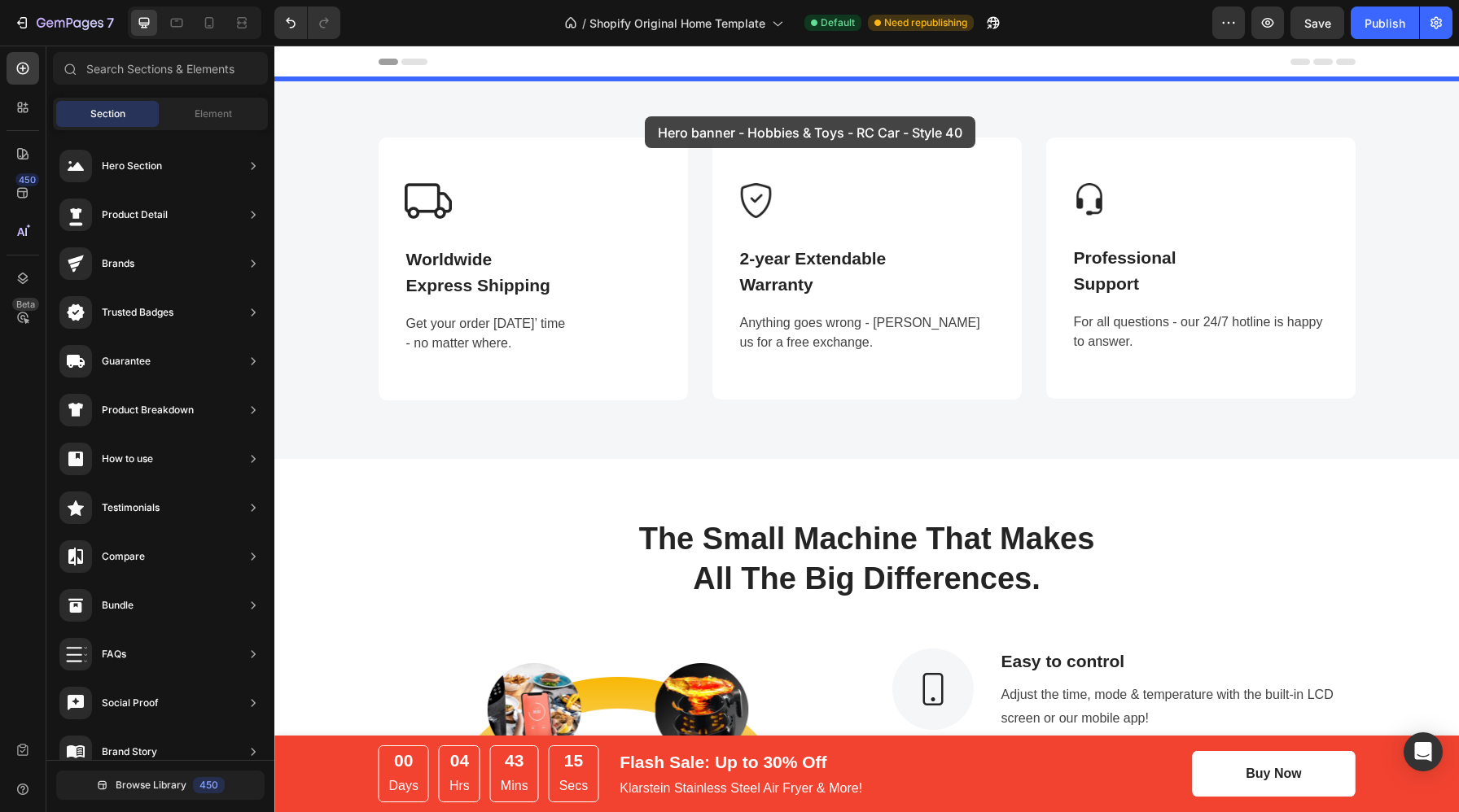
drag, startPoint x: 699, startPoint y: 223, endPoint x: 644, endPoint y: 116, distance: 120.3
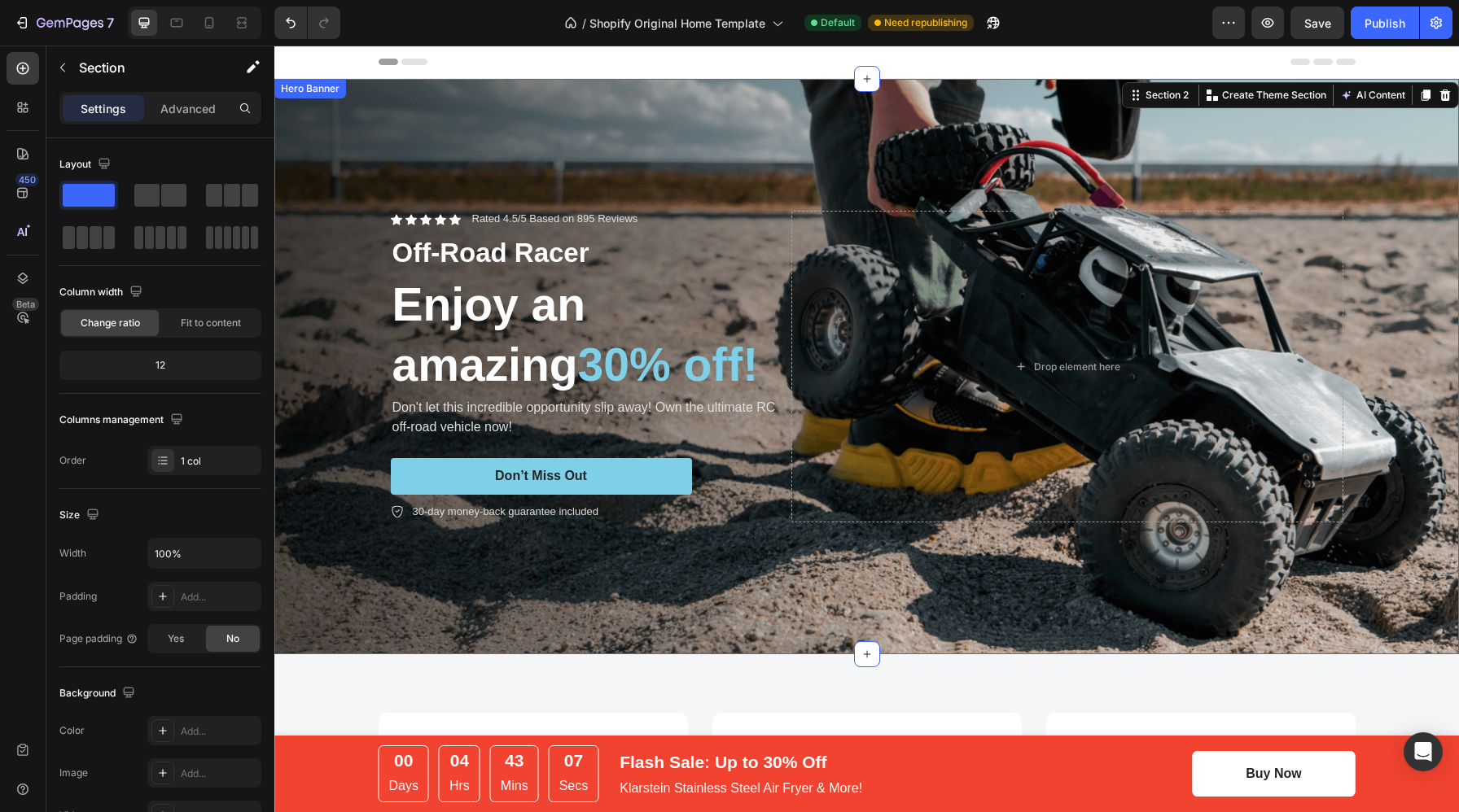
click at [763, 163] on div "Background Image" at bounding box center [866, 366] width 1184 height 575
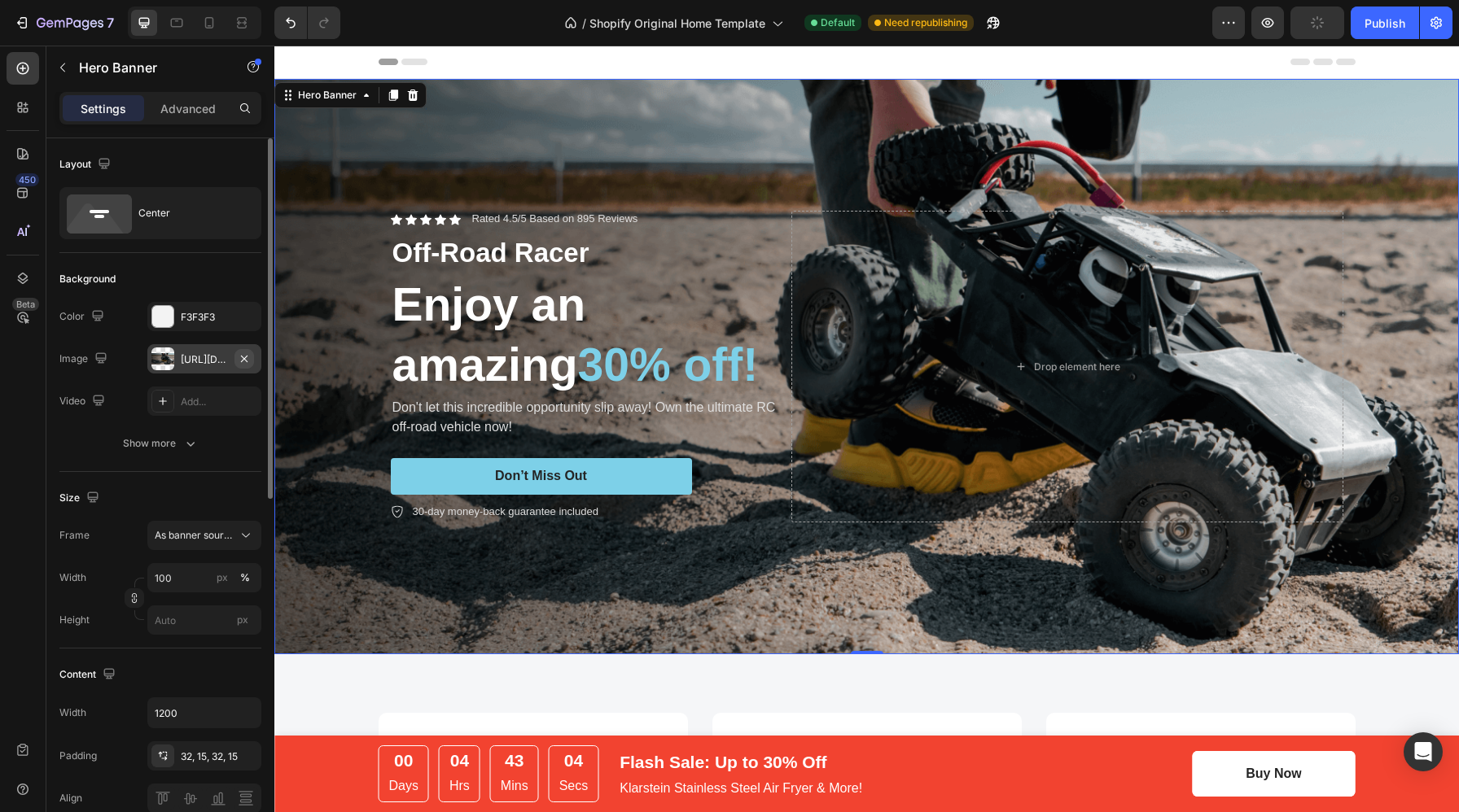
click at [252, 353] on button "button" at bounding box center [244, 359] width 20 height 20
type input "Auto"
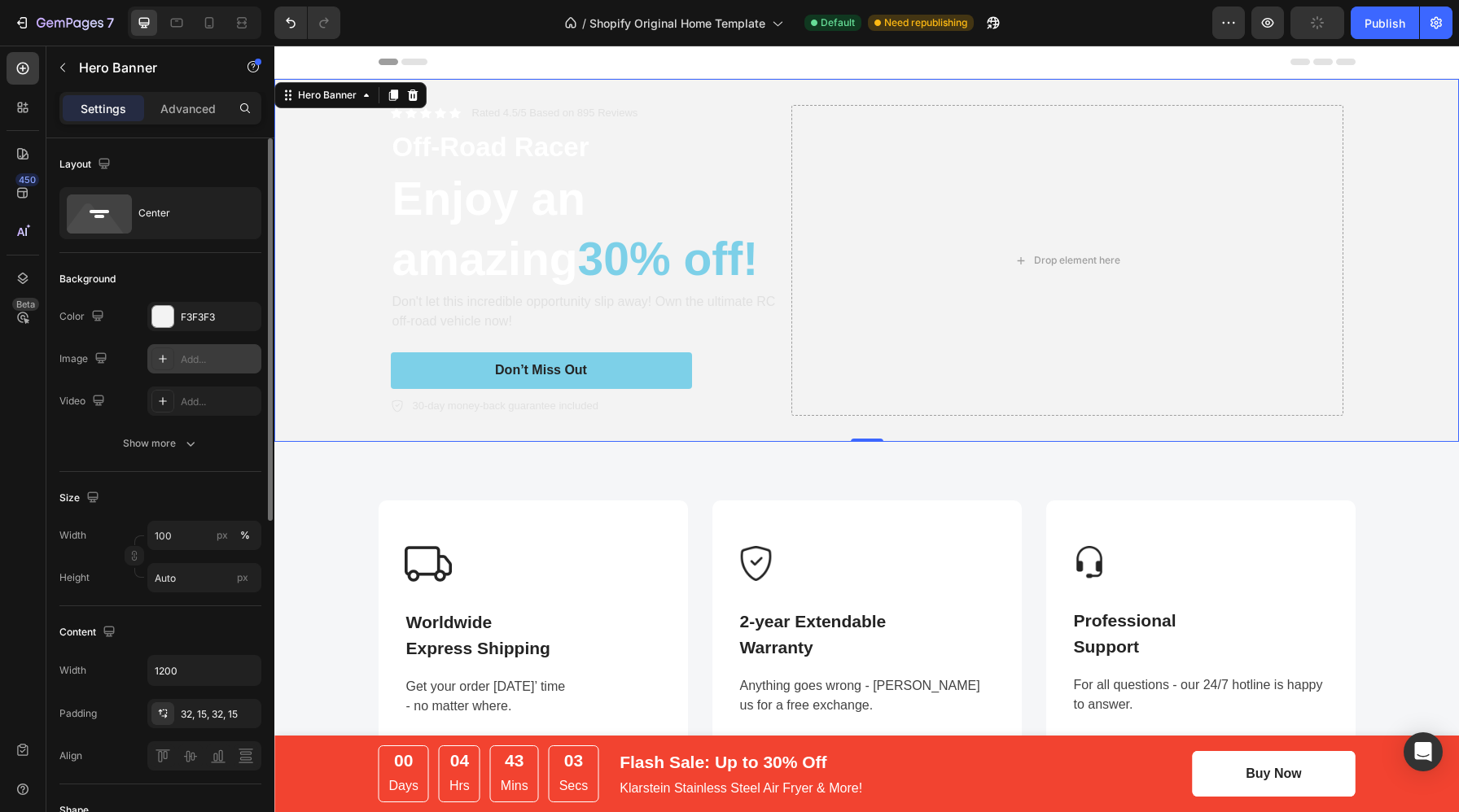
click at [165, 355] on icon at bounding box center [163, 359] width 13 height 13
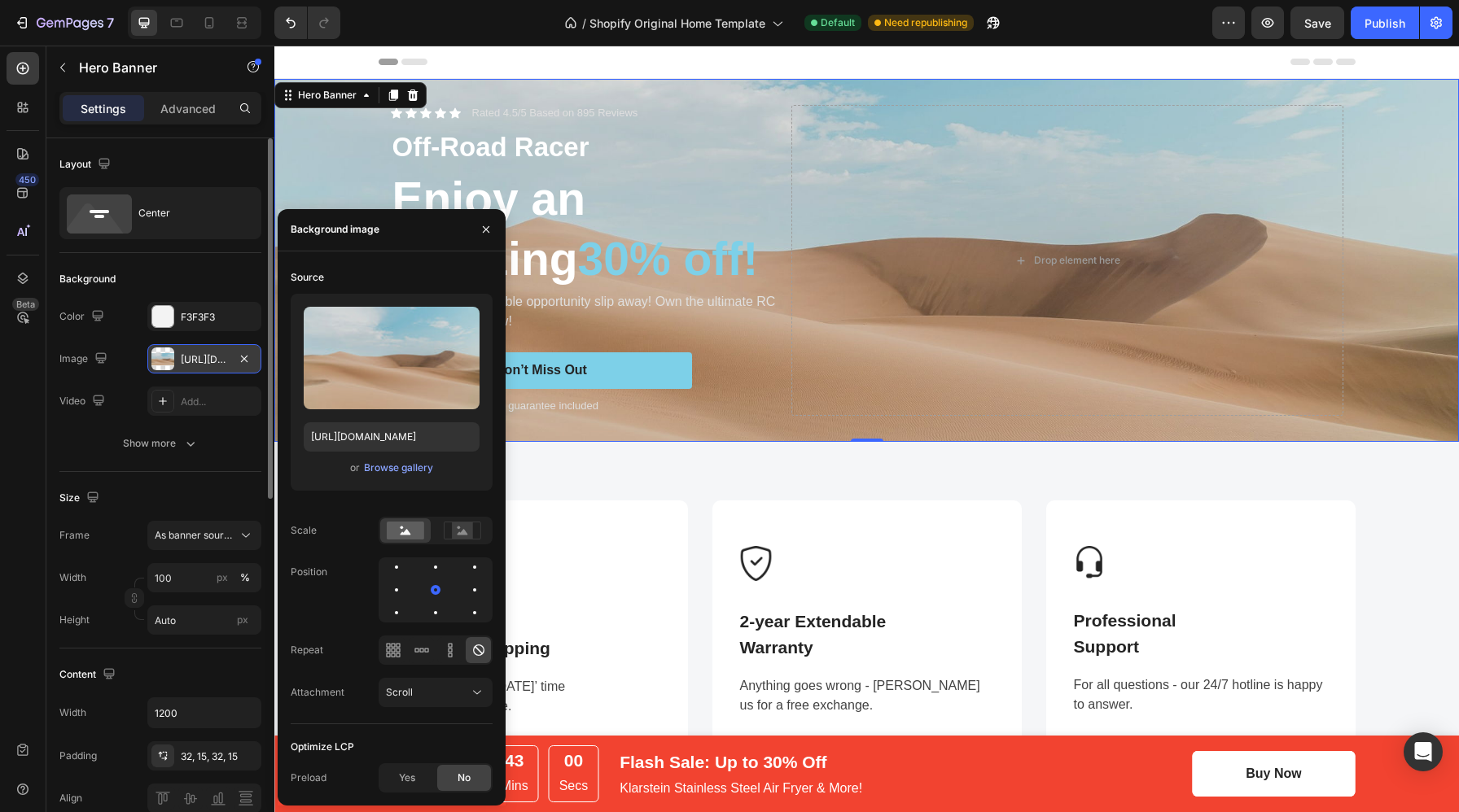
click at [254, 358] on div "https://cdn.shopify.com/s/files/1/2005/9307/files/background_settings.jpg" at bounding box center [204, 359] width 114 height 30
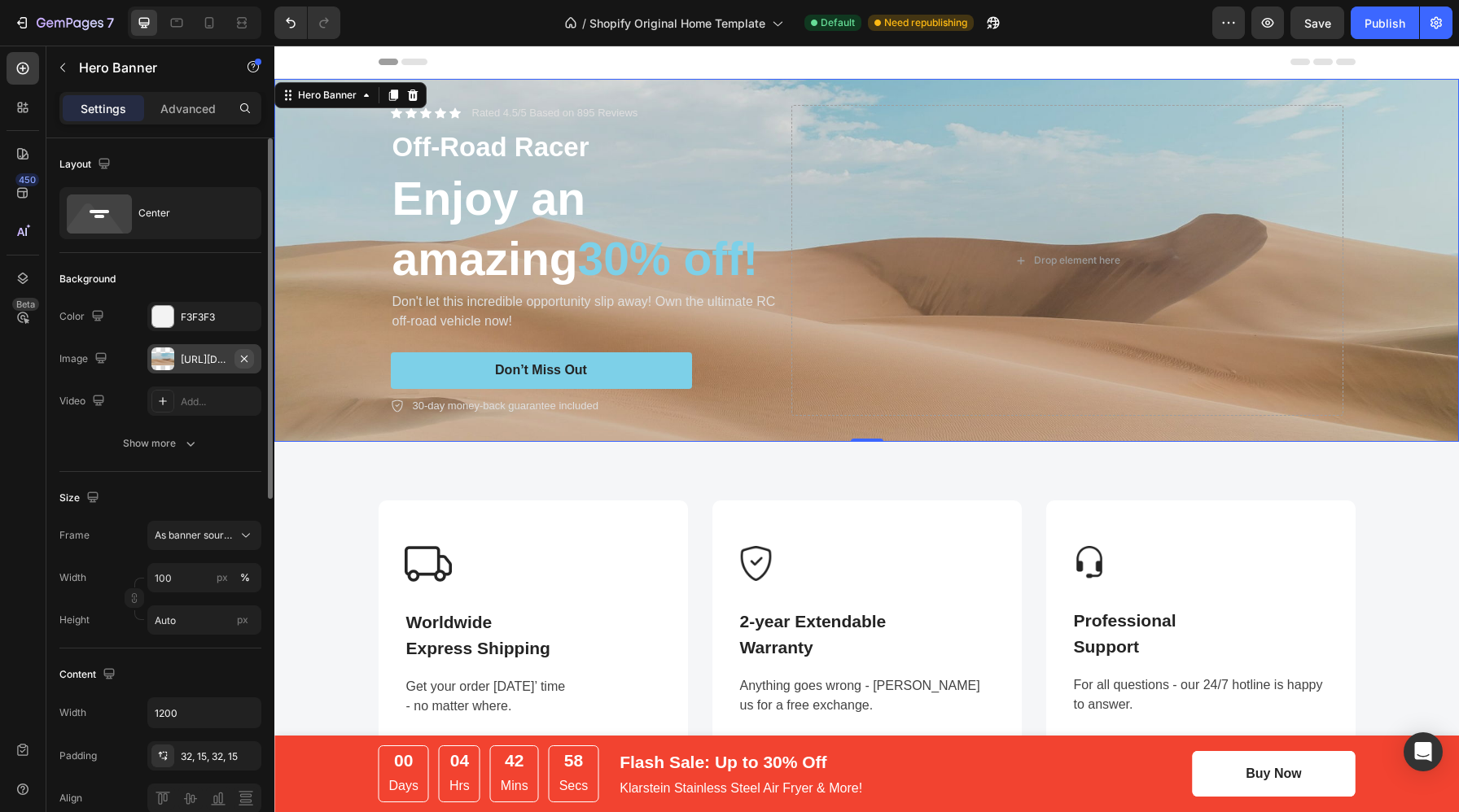
click at [244, 352] on icon "button" at bounding box center [244, 359] width 13 height 13
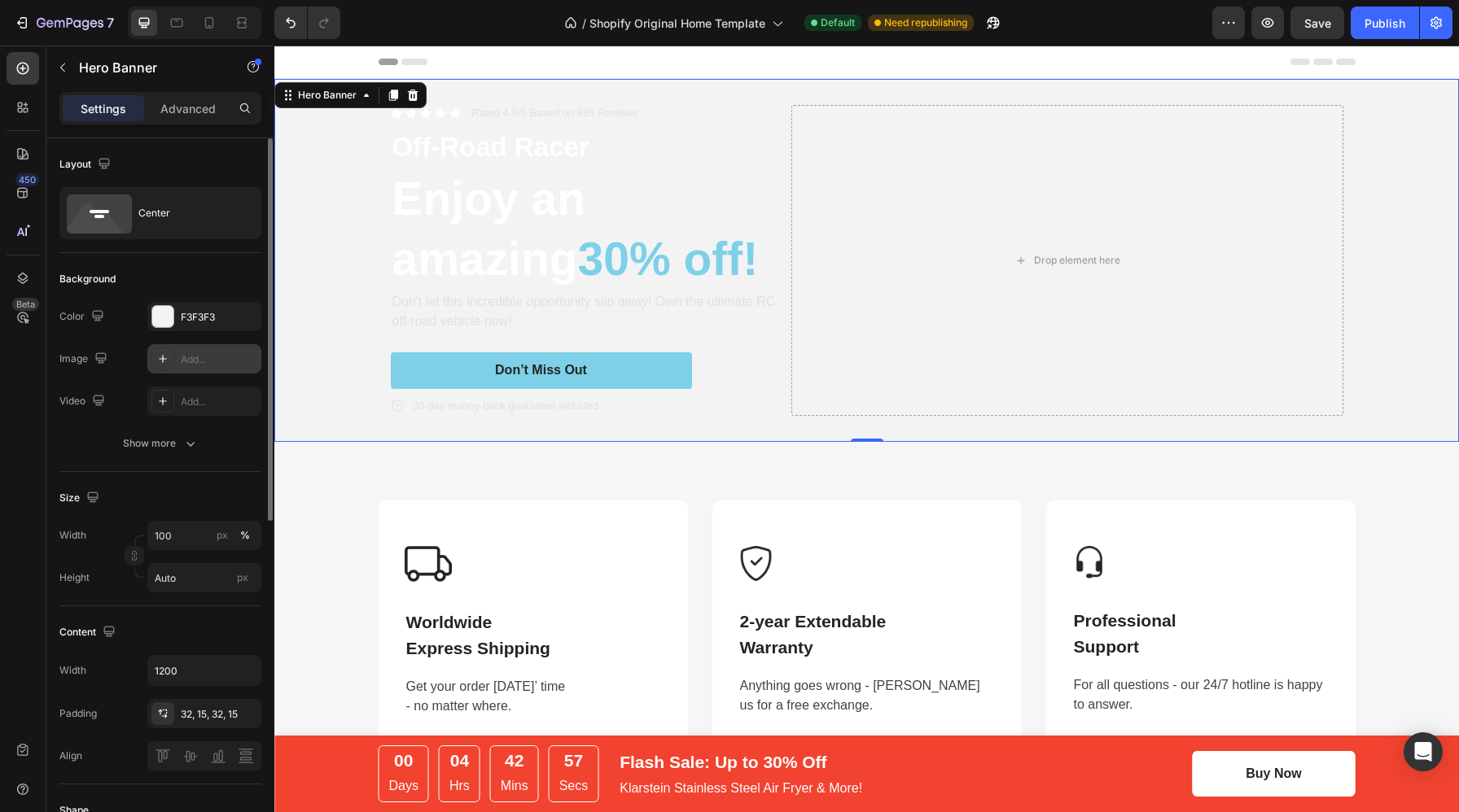
click at [183, 364] on div "Add..." at bounding box center [219, 360] width 77 height 15
type input "https://cdn.shopify.com/s/files/1/2005/9307/files/background_settings.jpg"
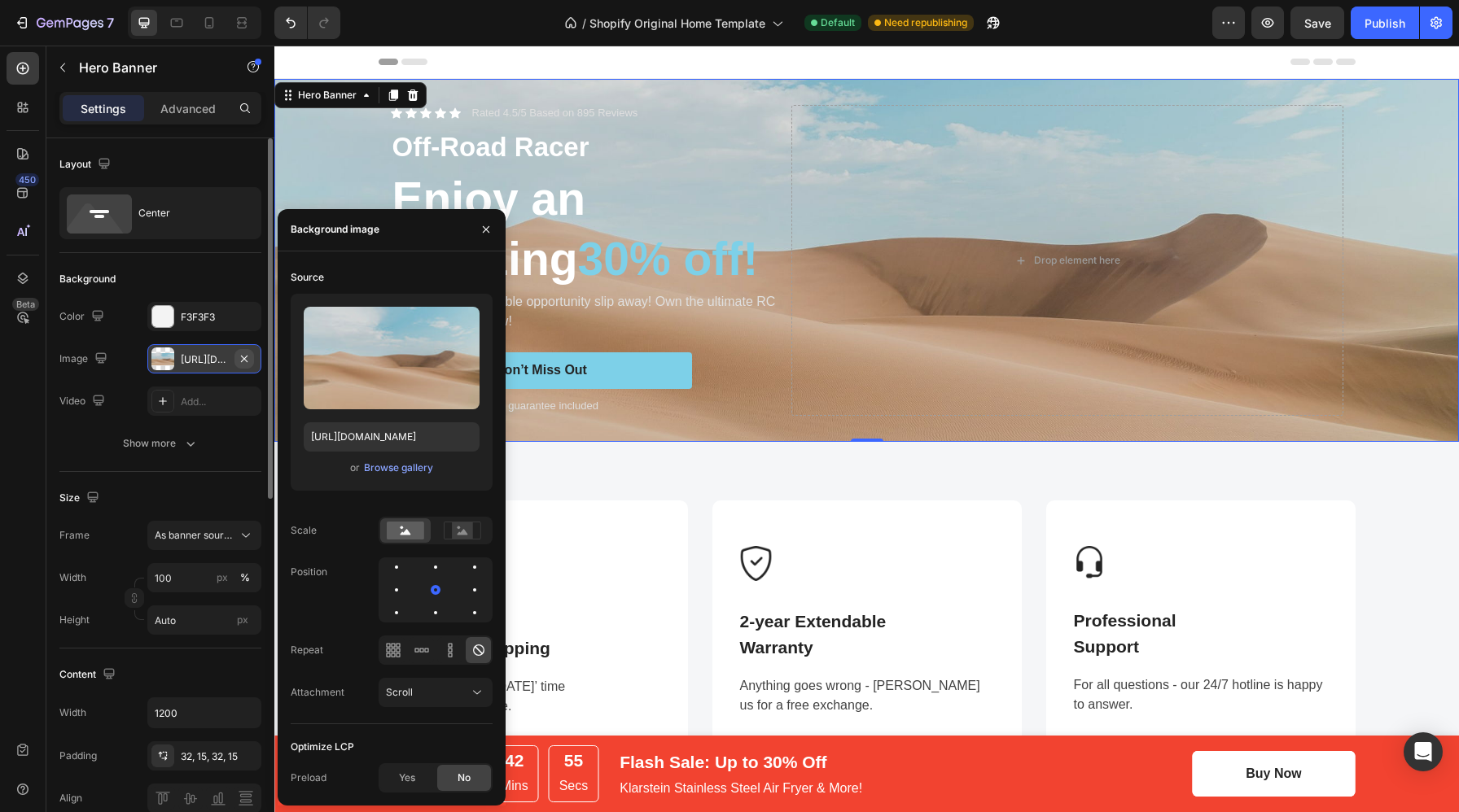
click at [242, 358] on icon "button" at bounding box center [244, 359] width 13 height 13
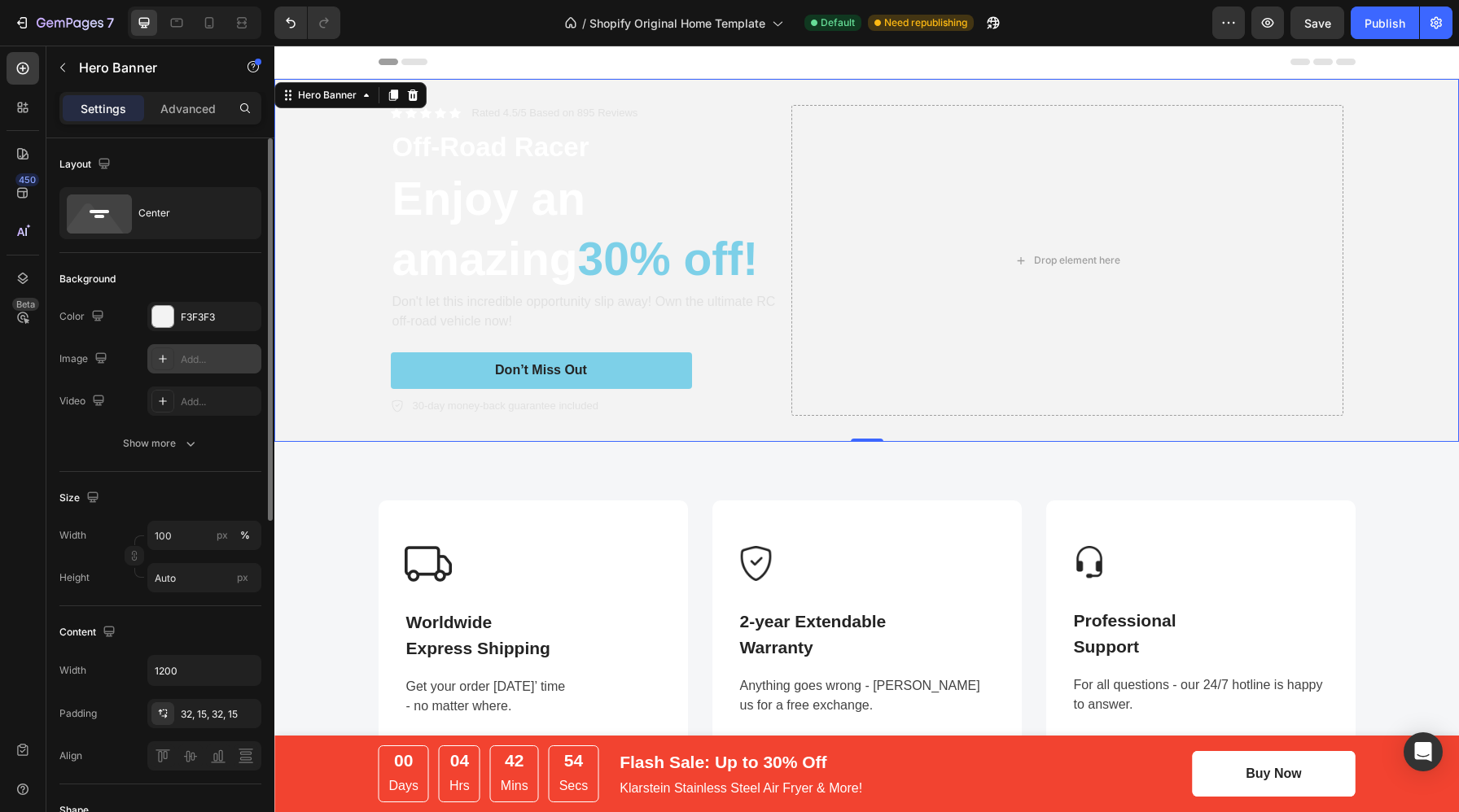
click at [157, 358] on icon at bounding box center [163, 359] width 13 height 13
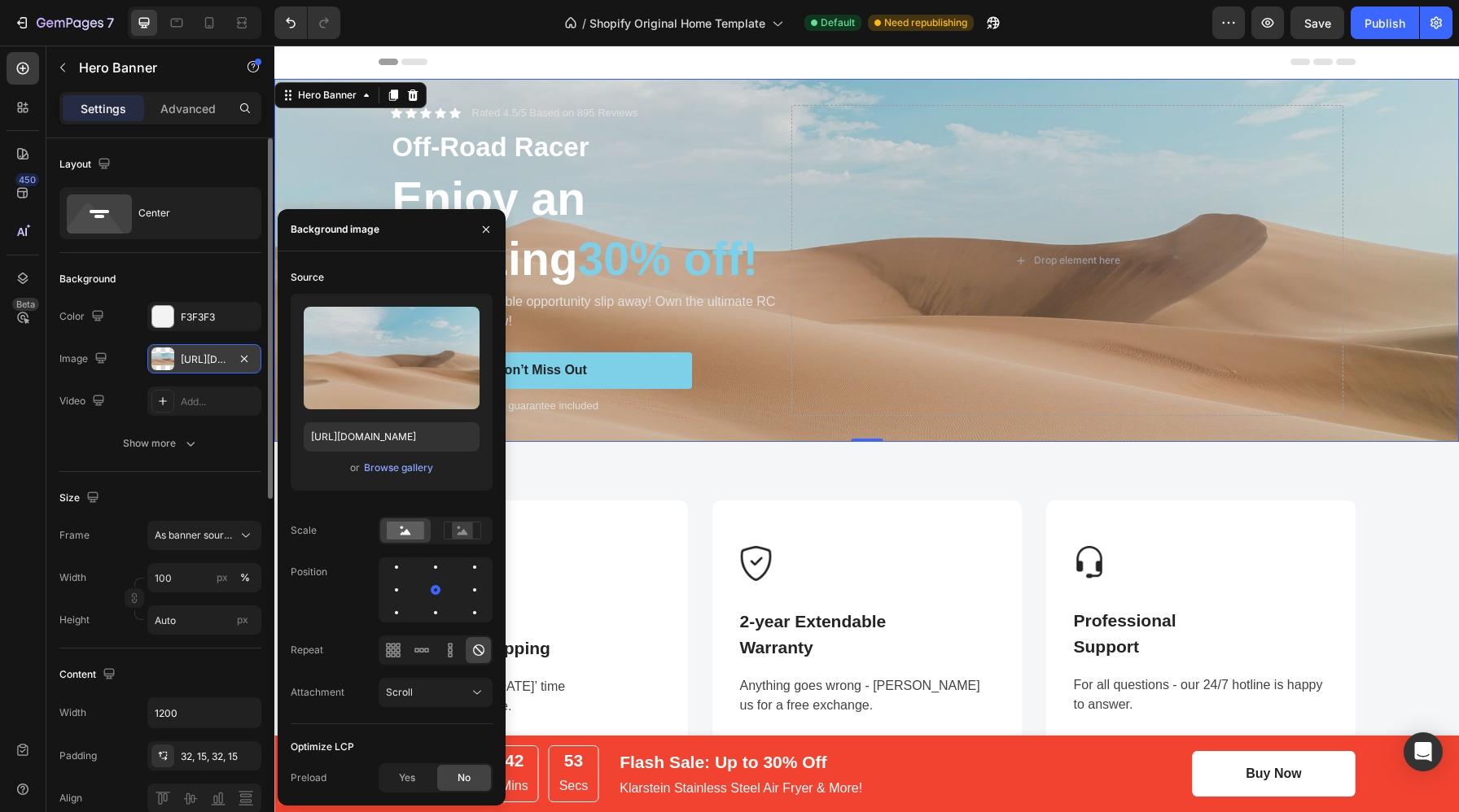
click at [157, 358] on div at bounding box center [163, 359] width 23 height 23
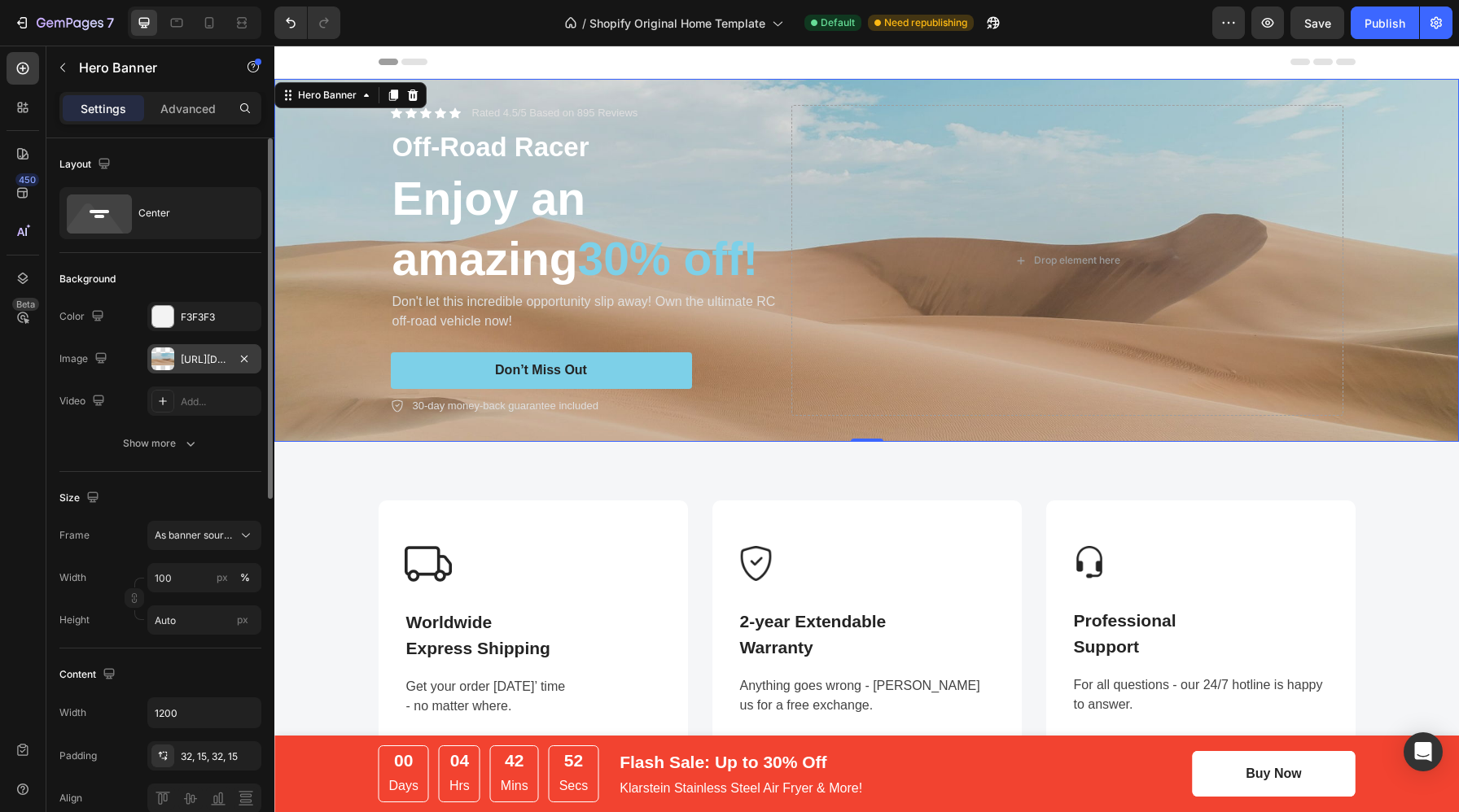
click at [157, 358] on div at bounding box center [163, 359] width 23 height 23
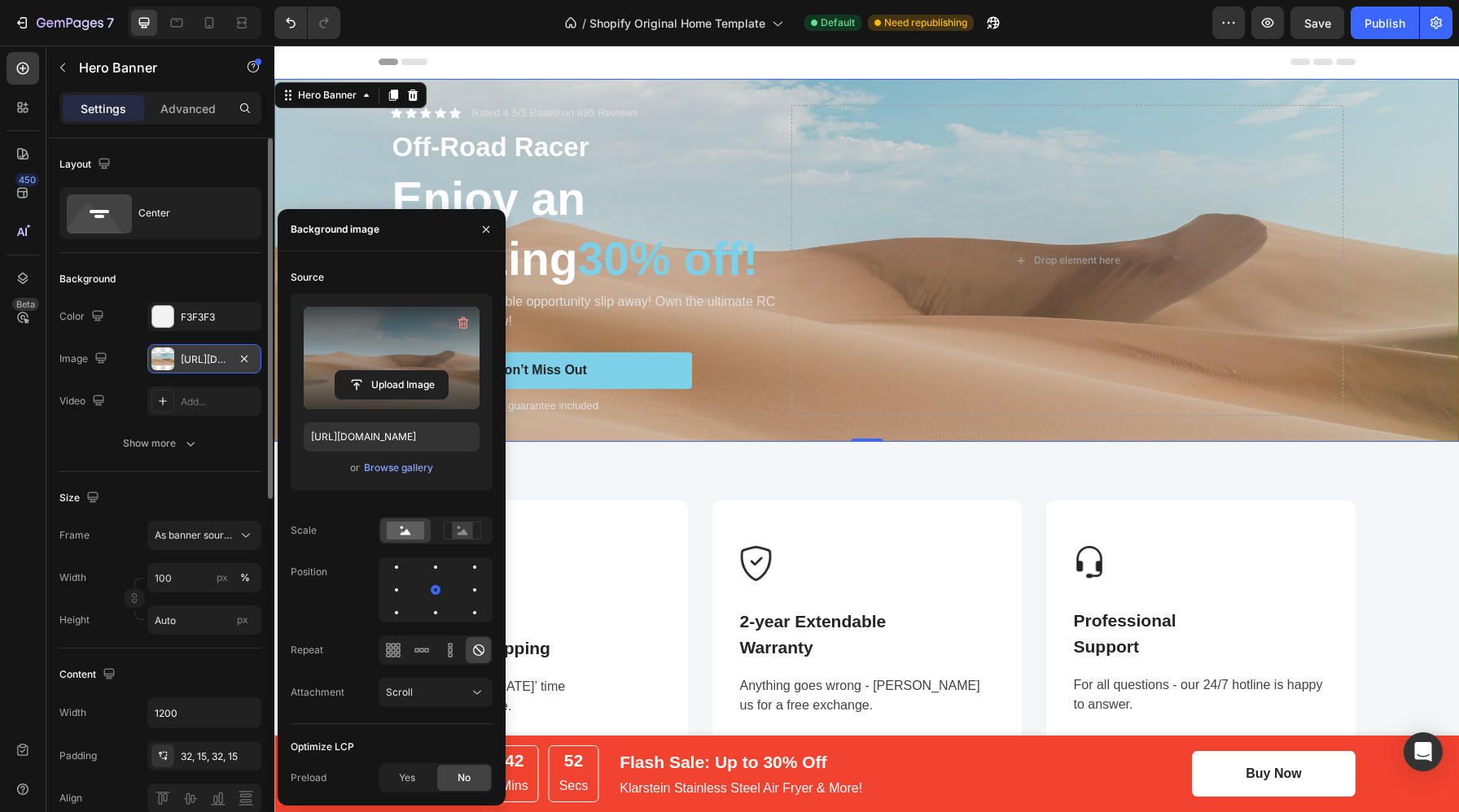
click at [416, 349] on label at bounding box center [392, 358] width 176 height 103
click at [416, 371] on input "file" at bounding box center [392, 385] width 113 height 28
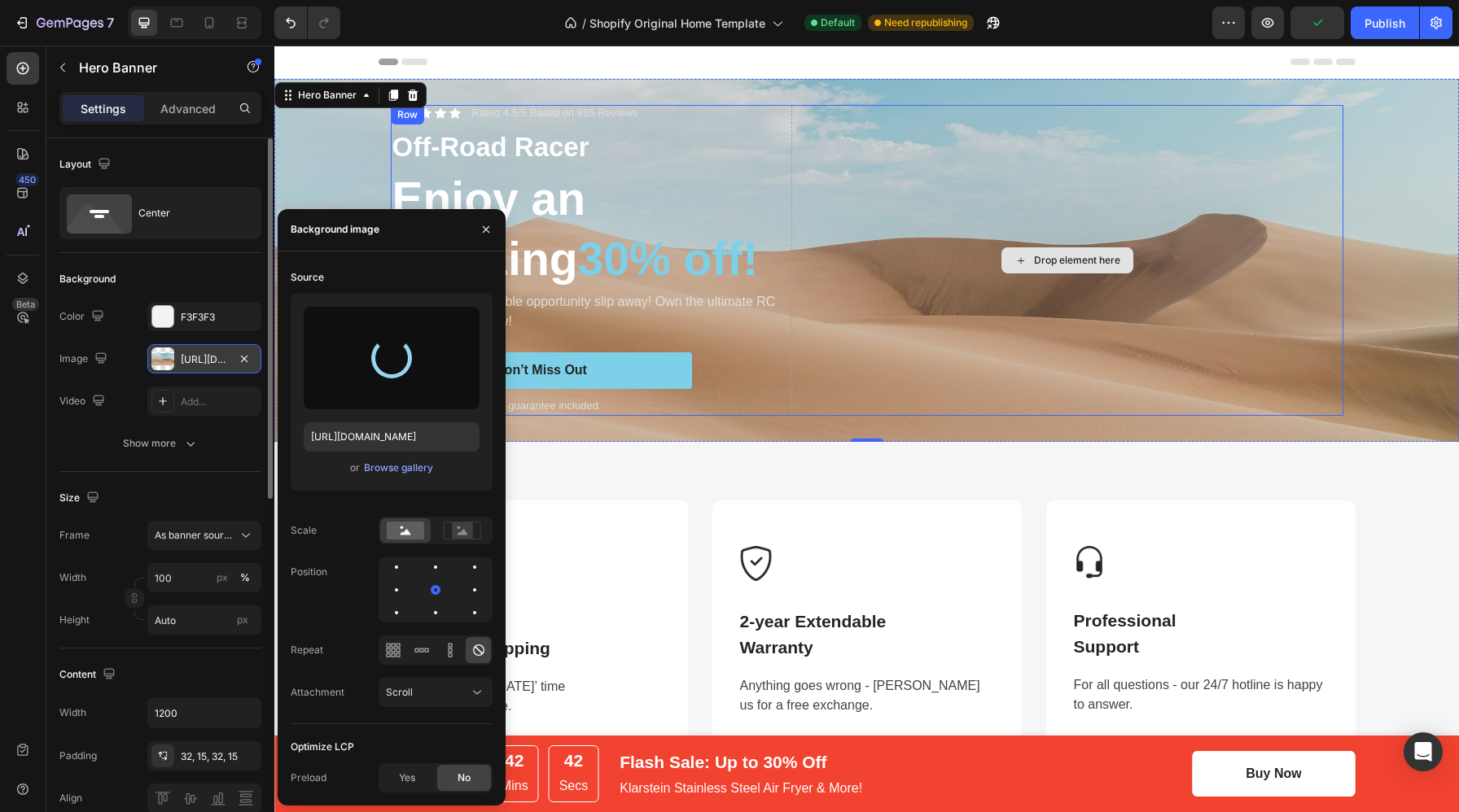
type input "https://cdn.shopify.com/s/files/1/0988/2779/6818/files/gempages_580636930635465…"
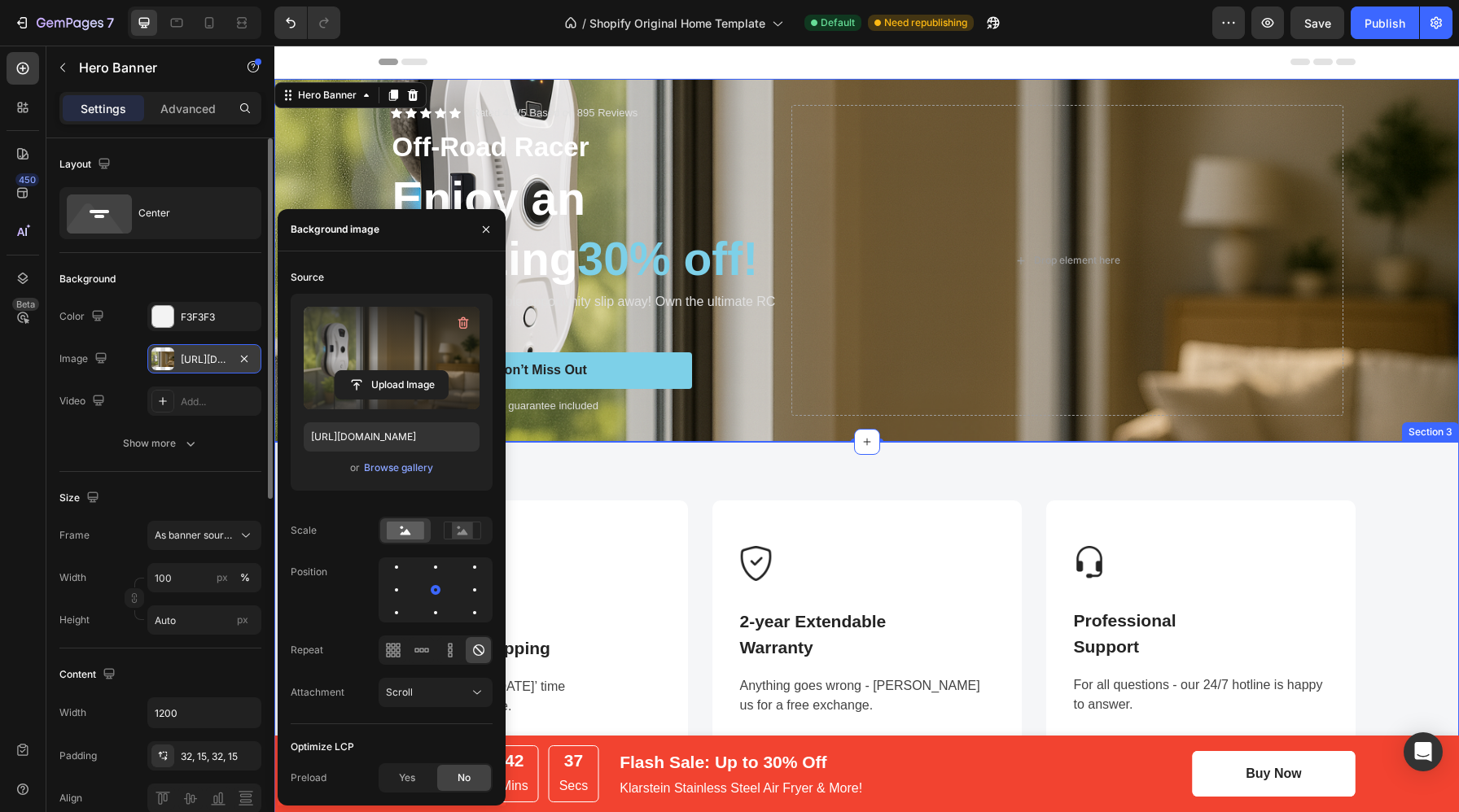
click at [992, 464] on div "Image Worldwide Express Shipping Text block Get your order in 3 days’ time - no…" at bounding box center [866, 632] width 1184 height 380
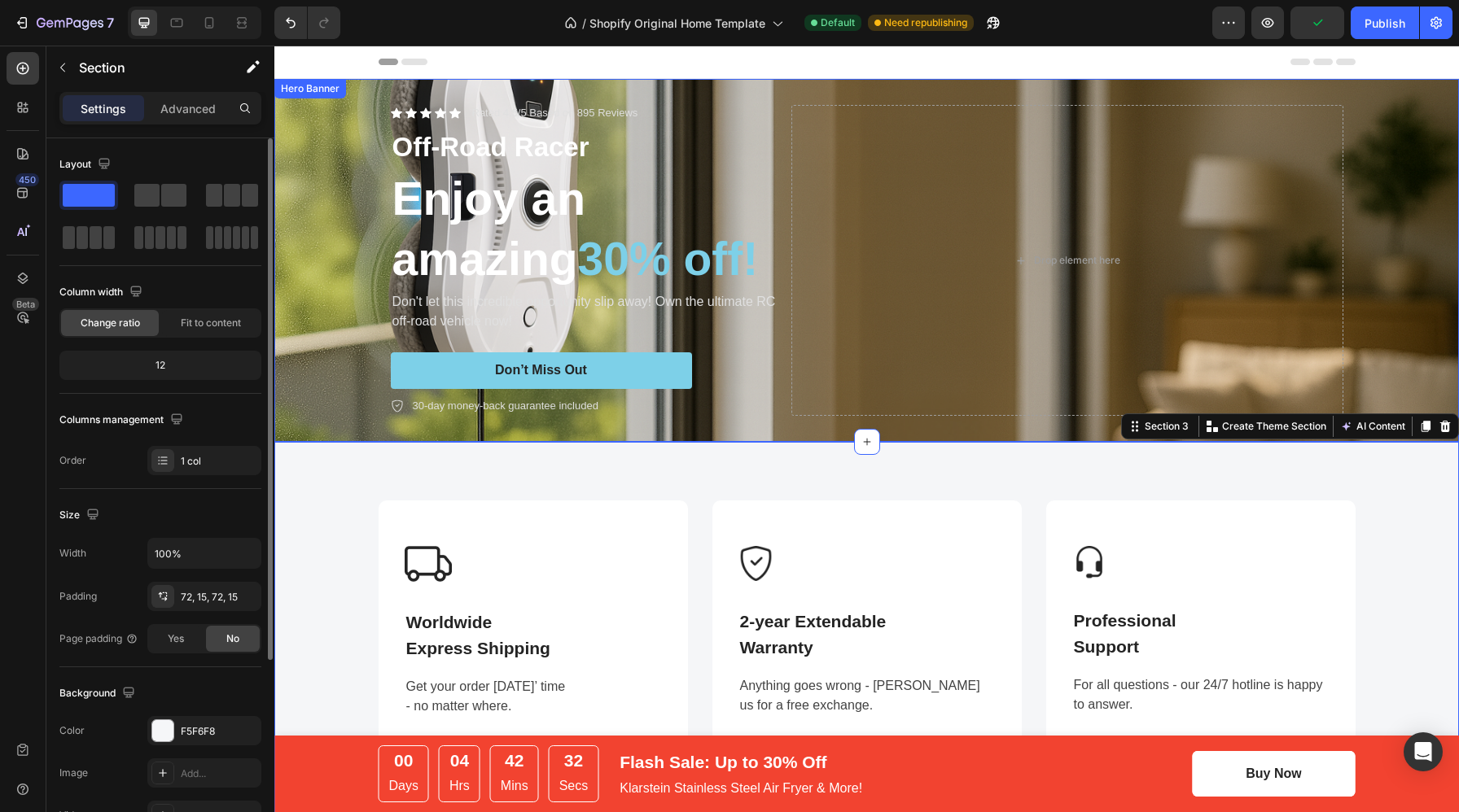
click at [318, 316] on div "Background Image" at bounding box center [866, 260] width 1184 height 363
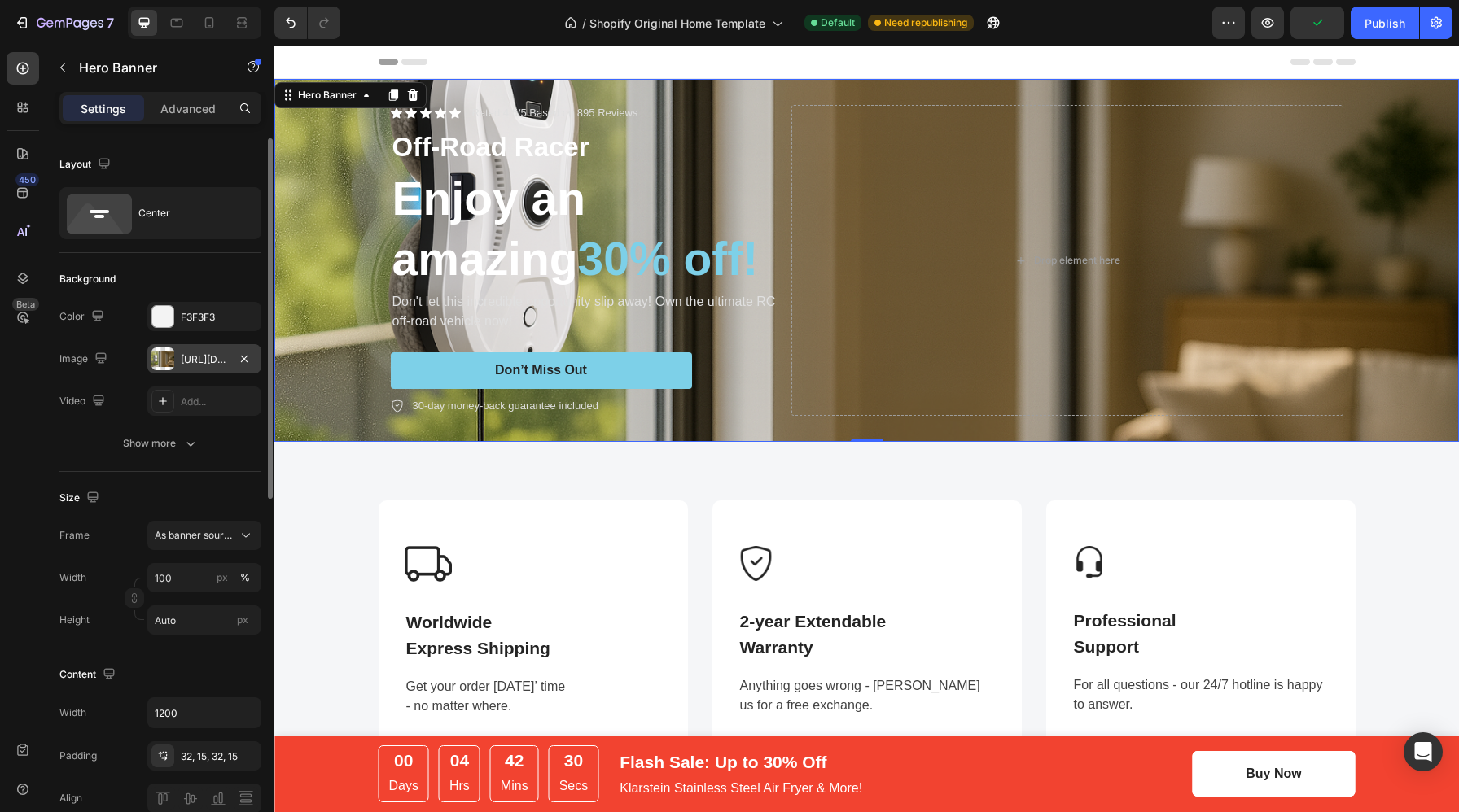
click at [202, 364] on div "https://cdn.shopify.com/s/files/1/0988/2779/6818/files/gempages_580636930635465…" at bounding box center [204, 360] width 47 height 15
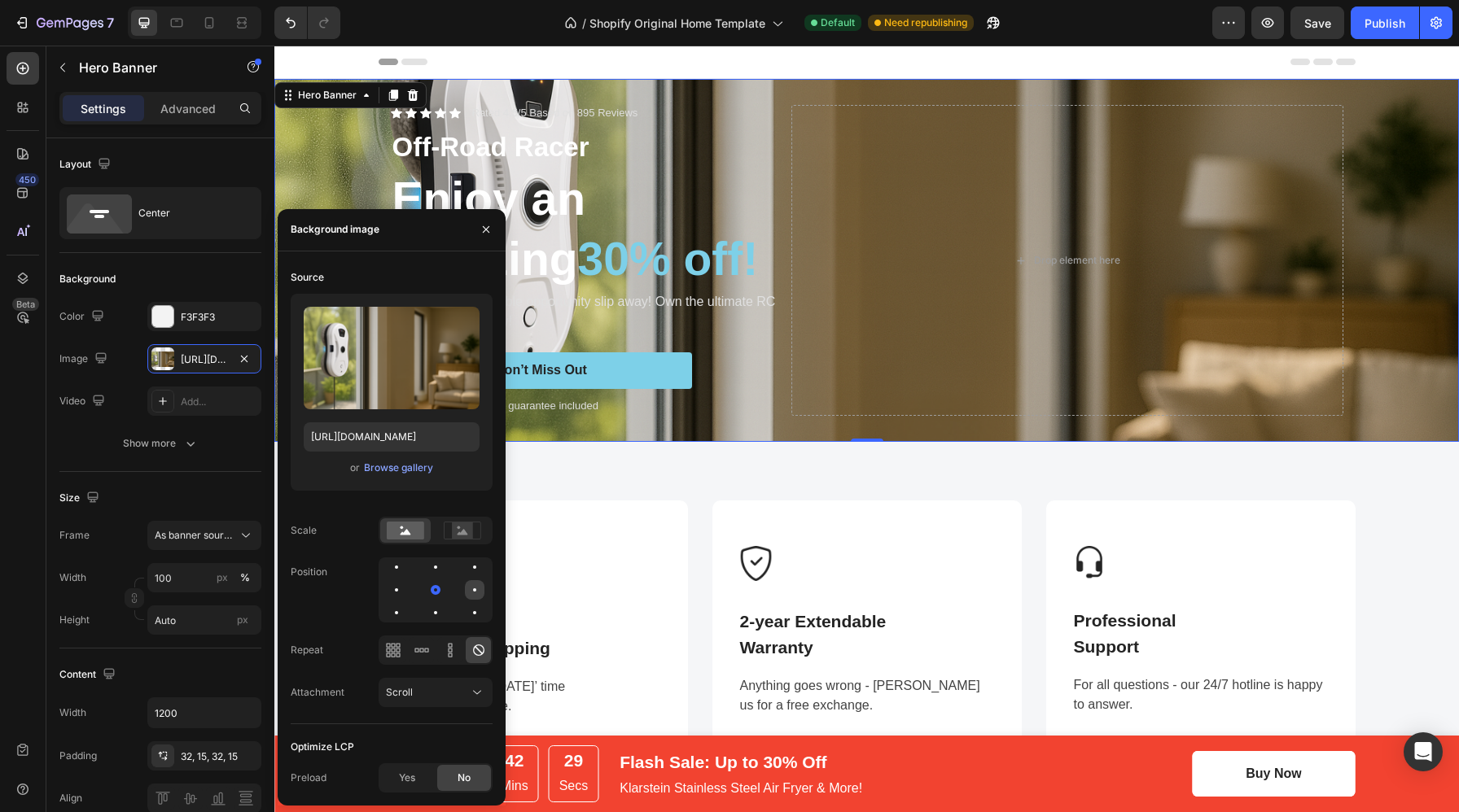
click at [407, 603] on div at bounding box center [397, 613] width 20 height 20
click at [464, 531] on icon at bounding box center [462, 531] width 11 height 6
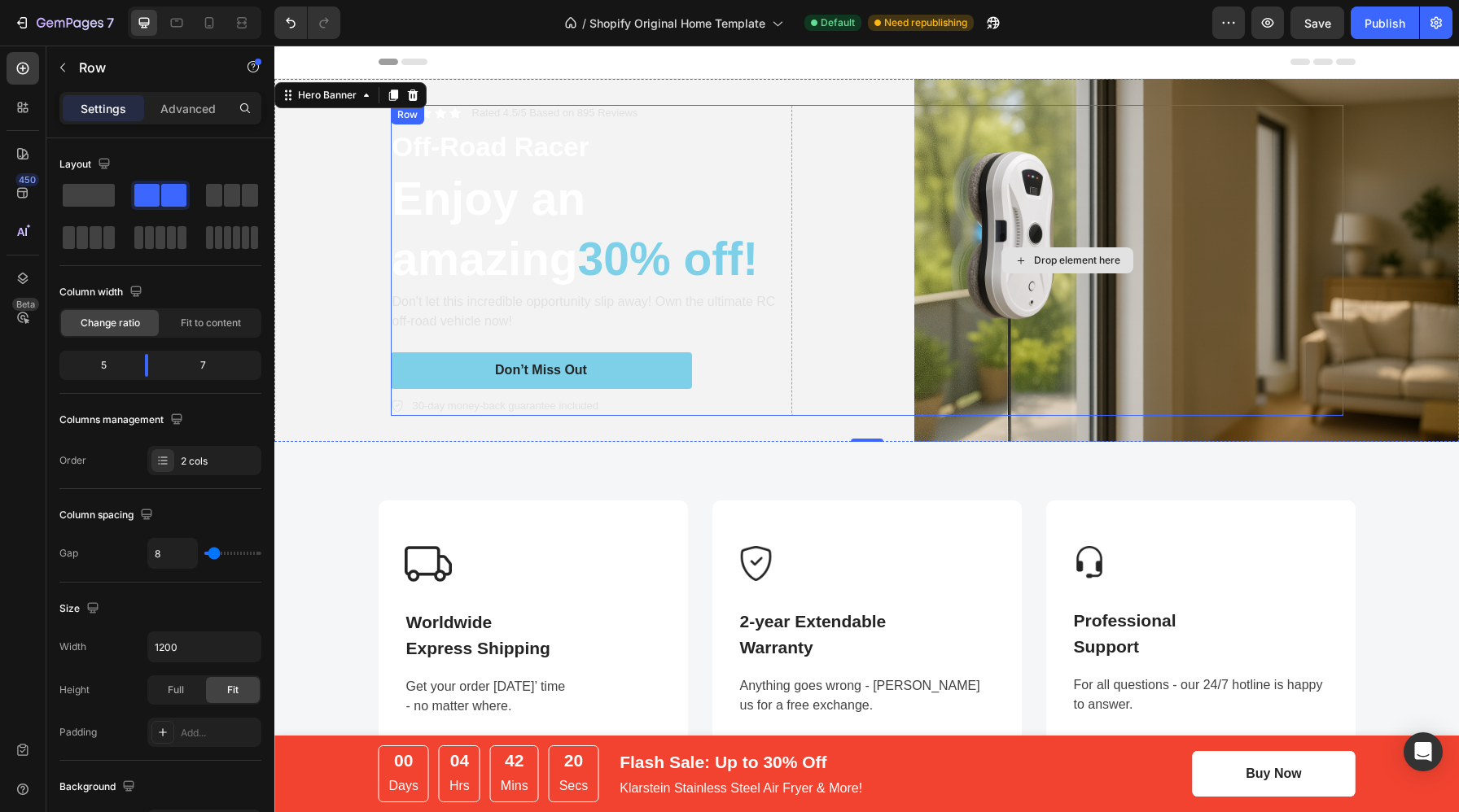
click at [869, 337] on div "Drop element here" at bounding box center [1067, 261] width 552 height 311
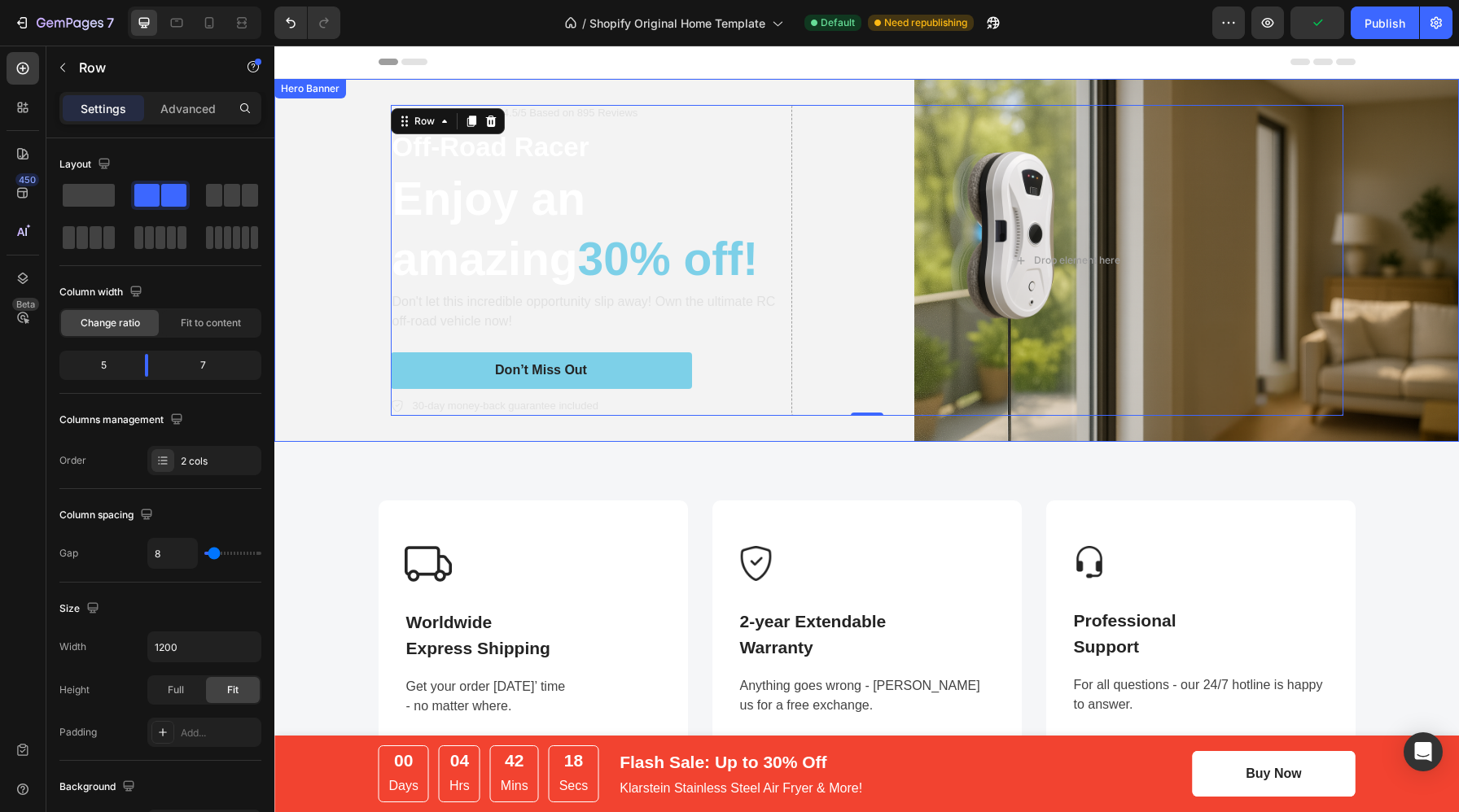
click at [325, 196] on div "Background Image" at bounding box center [866, 260] width 1184 height 363
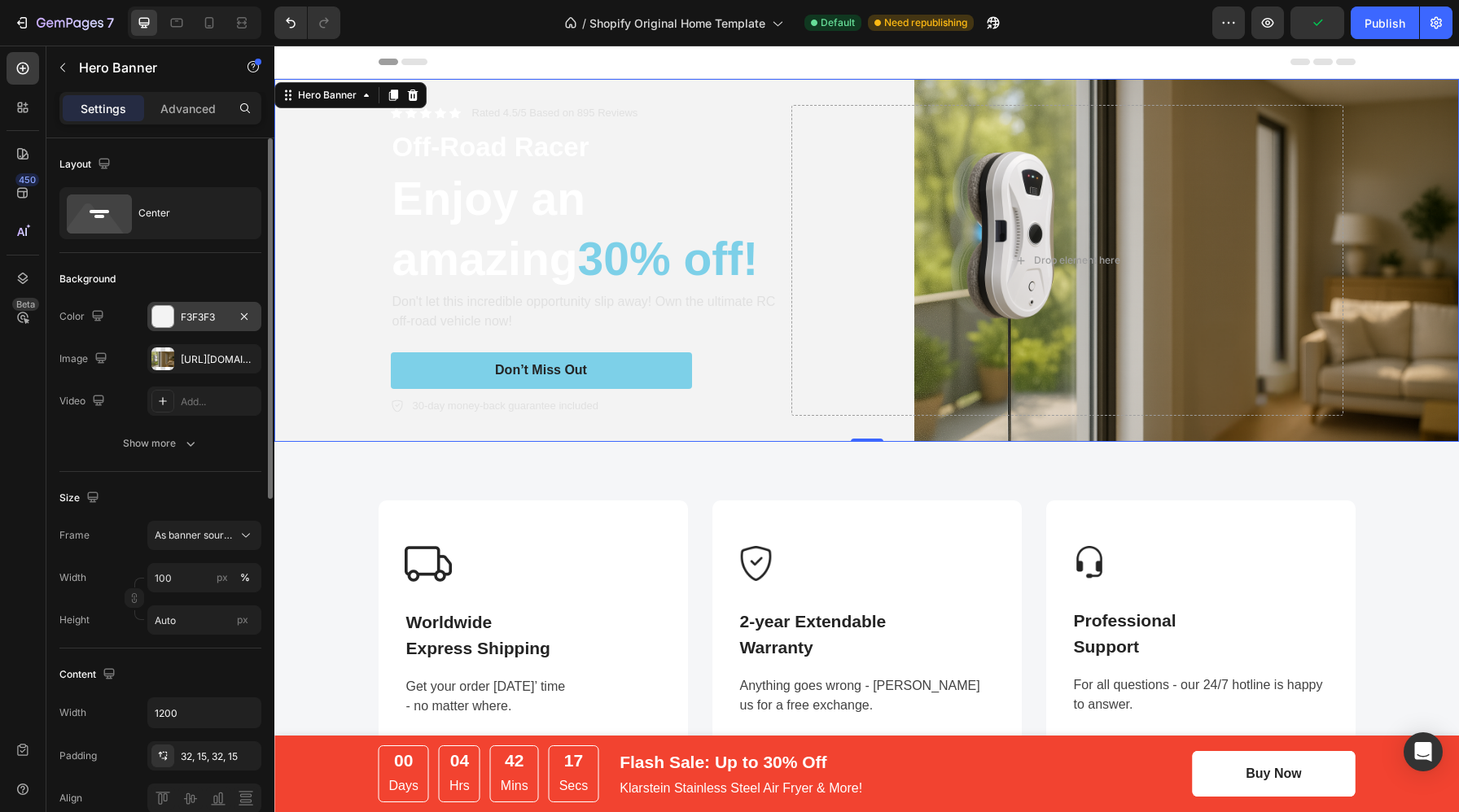
click at [166, 318] on div at bounding box center [163, 317] width 21 height 21
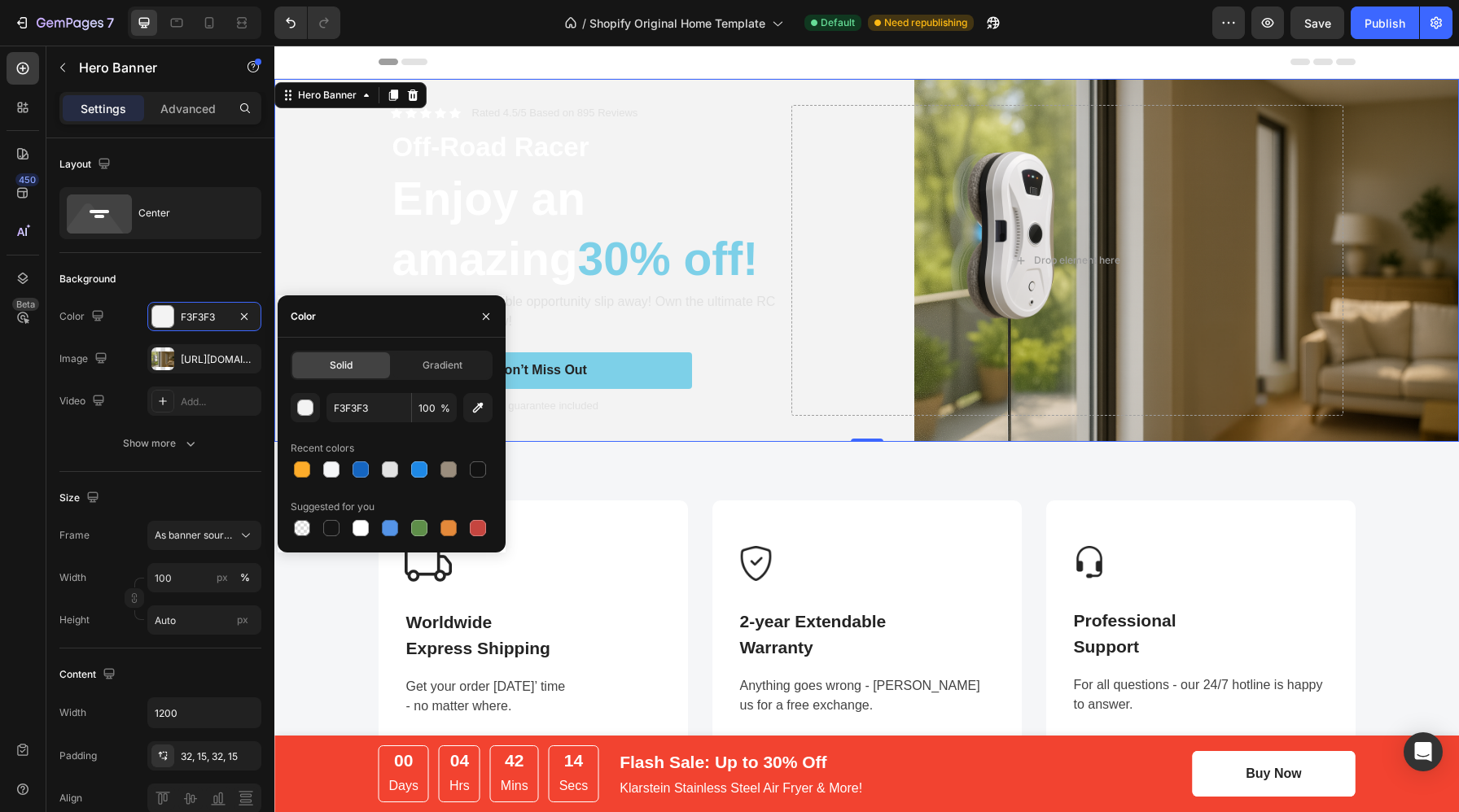
click at [376, 472] on div at bounding box center [391, 470] width 202 height 23
click at [362, 472] on div at bounding box center [360, 470] width 16 height 16
type input "1565C0"
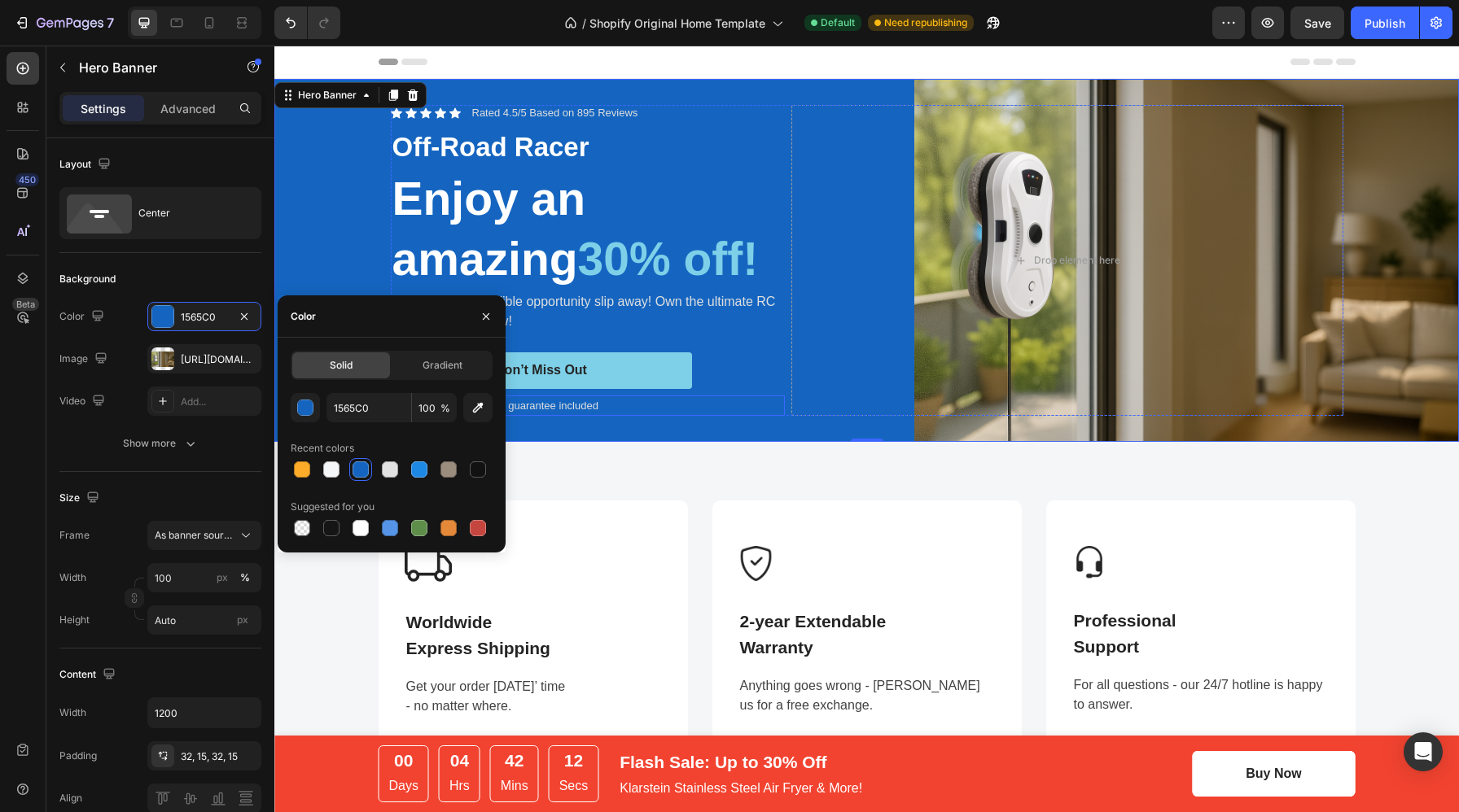
click at [657, 400] on div "30-day money-back guarantee included" at bounding box center [588, 406] width 394 height 21
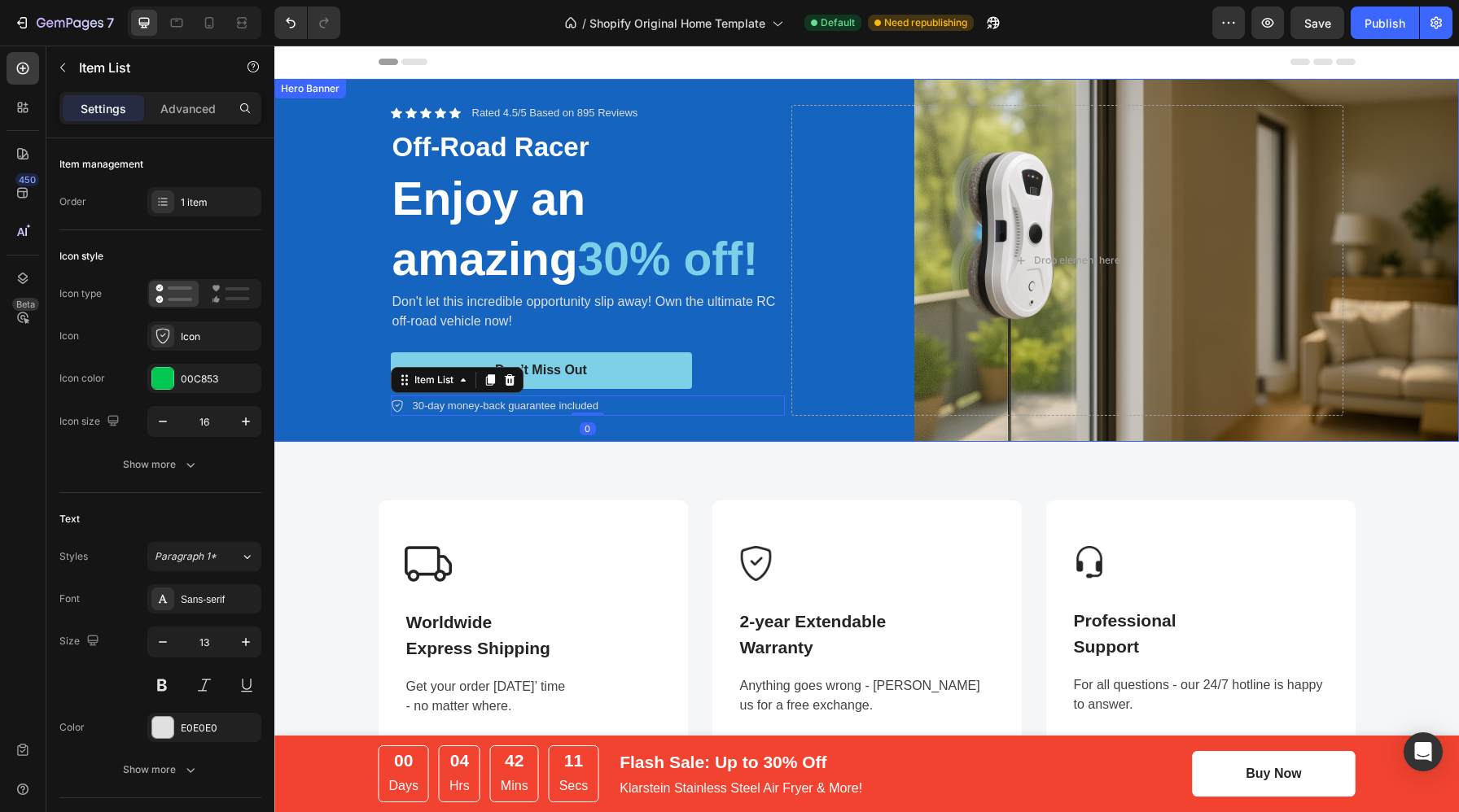
click at [801, 435] on div "Icon Icon Icon Icon Icon Icon List Rated 4.5/5 Based on 895 Reviews Text Block …" at bounding box center [867, 260] width 977 height 363
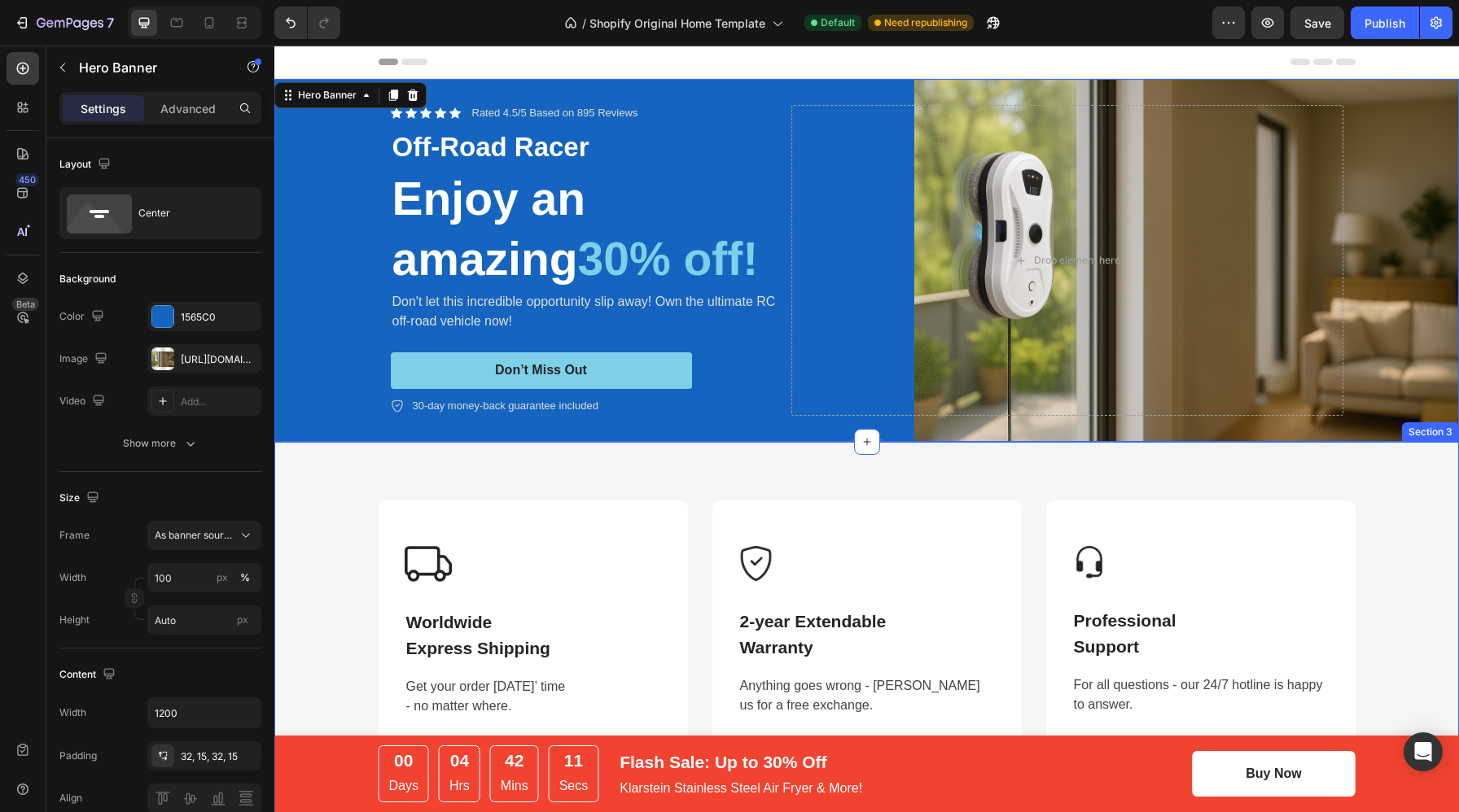
click at [869, 484] on div "Image Worldwide Express Shipping Text block Get your order in 3 days’ time - no…" at bounding box center [866, 632] width 1184 height 380
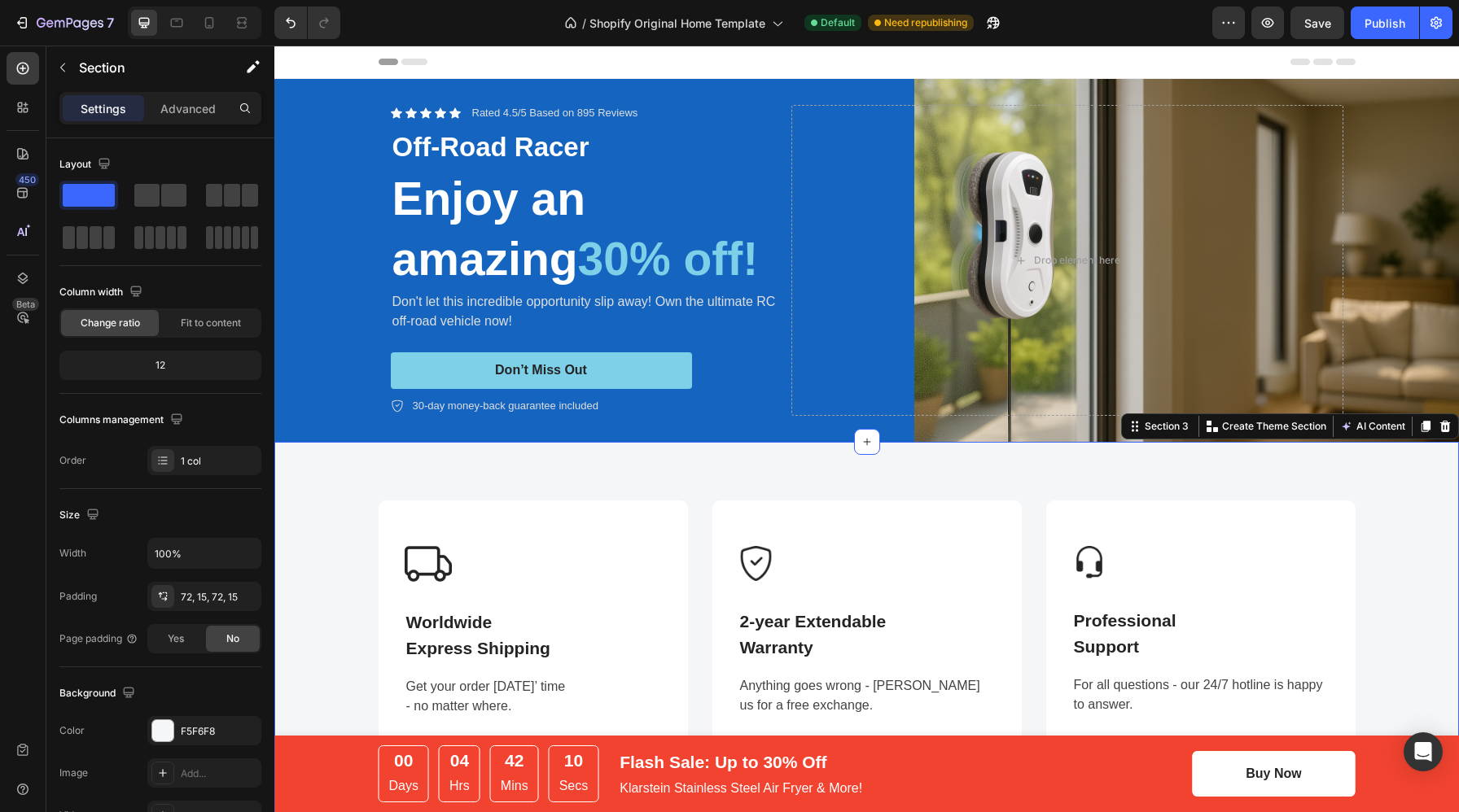
click at [929, 490] on div "Image Worldwide Express Shipping Text block Get your order in 3 days’ time - no…" at bounding box center [866, 632] width 1184 height 380
click at [1266, 23] on icon "button" at bounding box center [1267, 23] width 12 height 10
click at [1318, 34] on button "Save" at bounding box center [1317, 23] width 53 height 33
